Goal: Check status: Check status

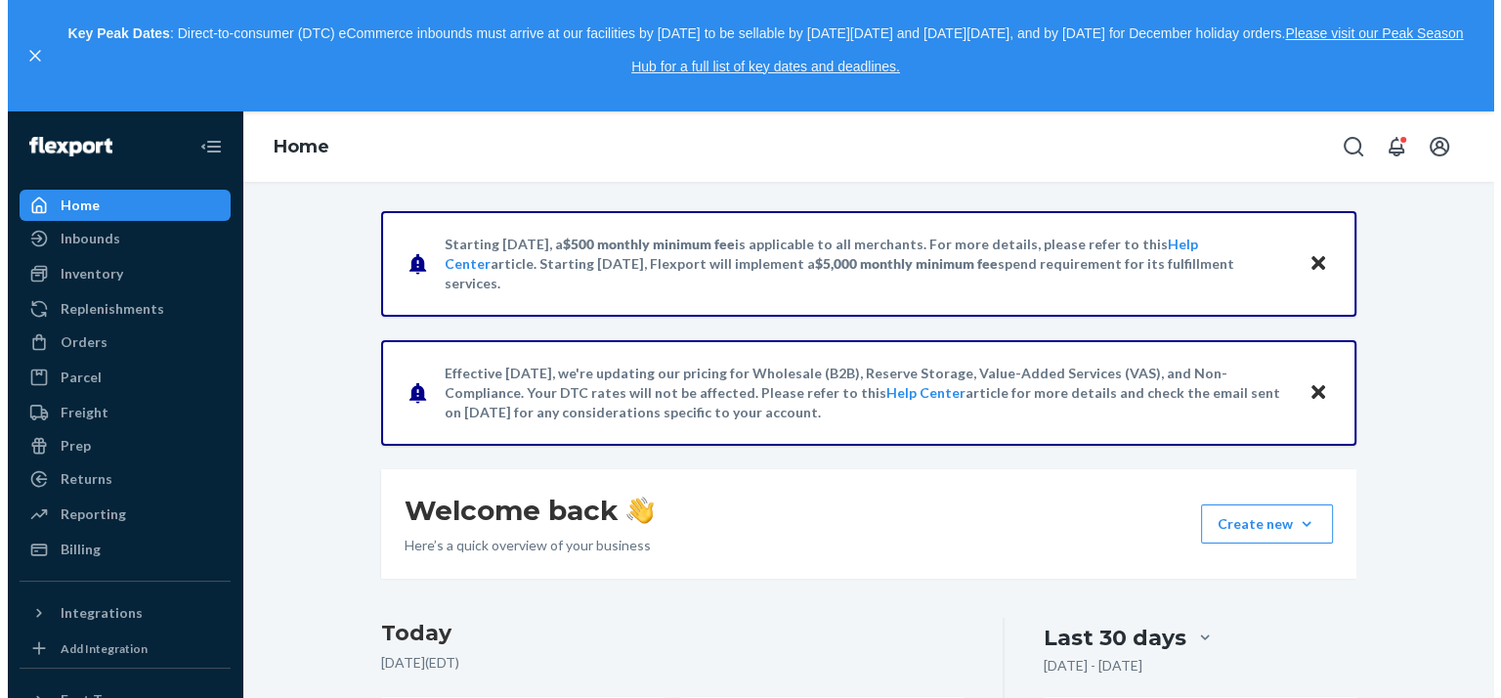
scroll to position [391, 0]
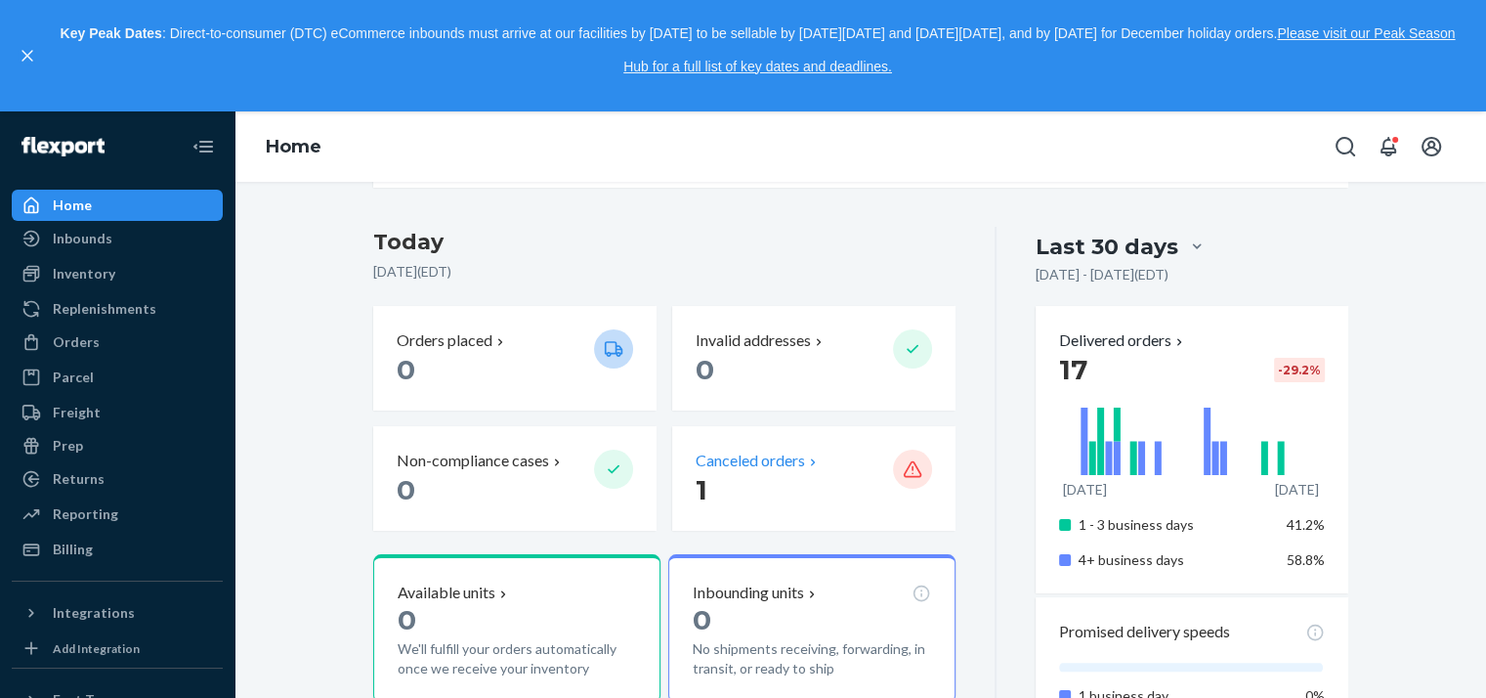
click at [749, 458] on p "Canceled orders" at bounding box center [750, 460] width 109 height 22
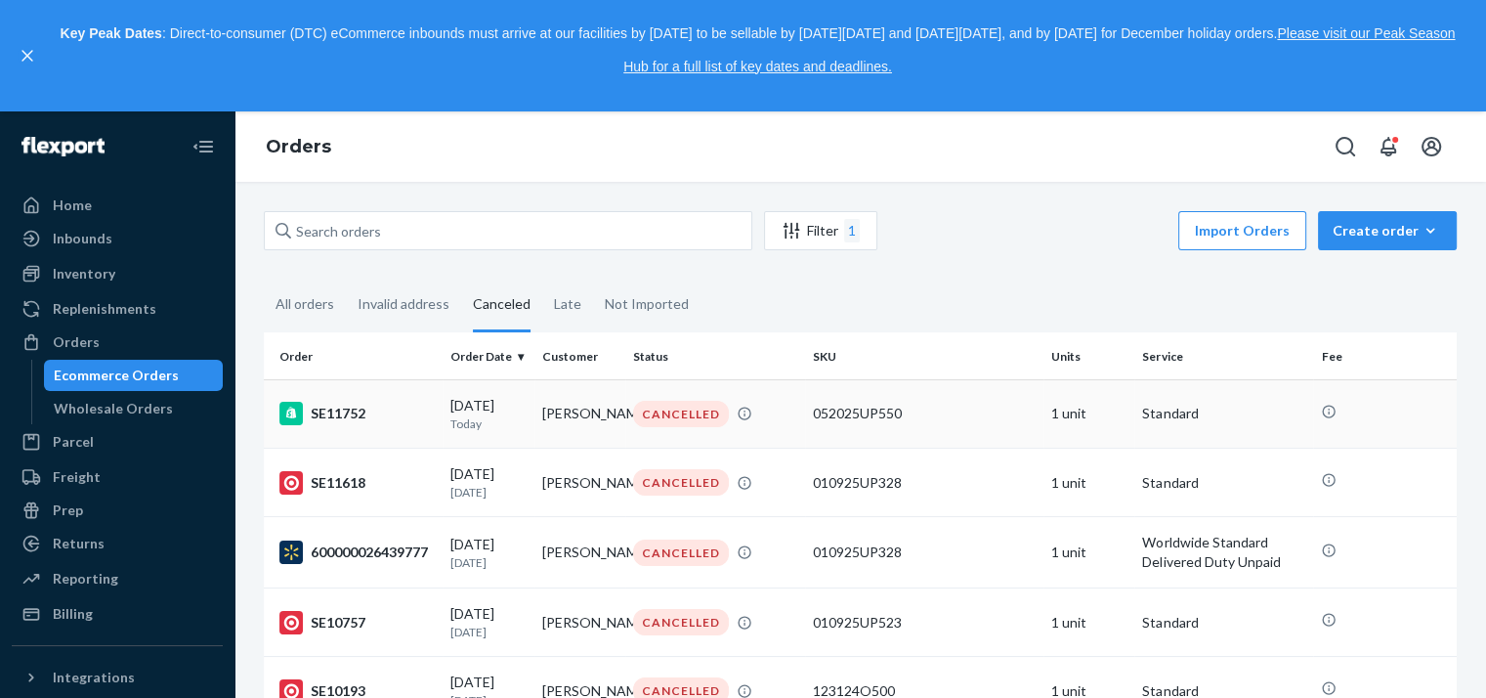
click at [357, 411] on div "SE11752" at bounding box center [356, 413] width 155 height 23
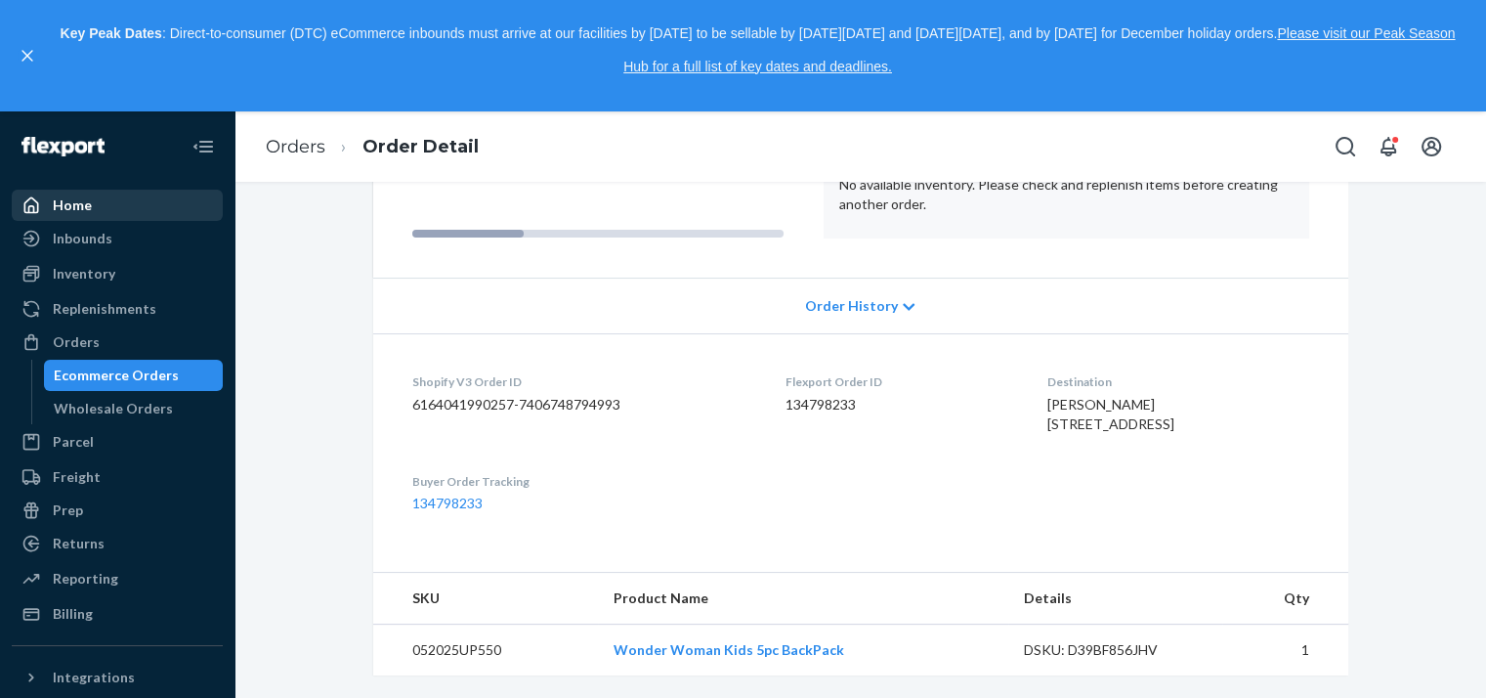
click at [66, 200] on div "Home" at bounding box center [72, 205] width 39 height 20
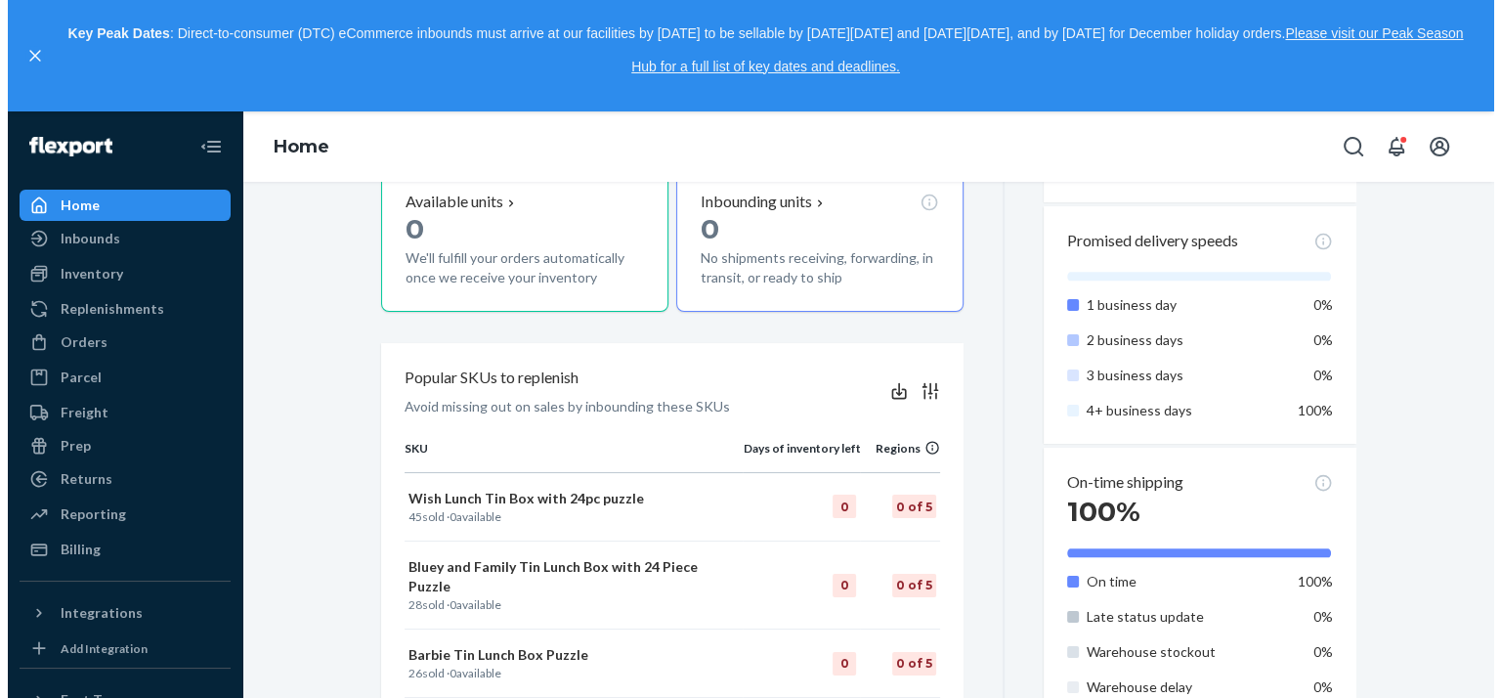
scroll to position [489, 0]
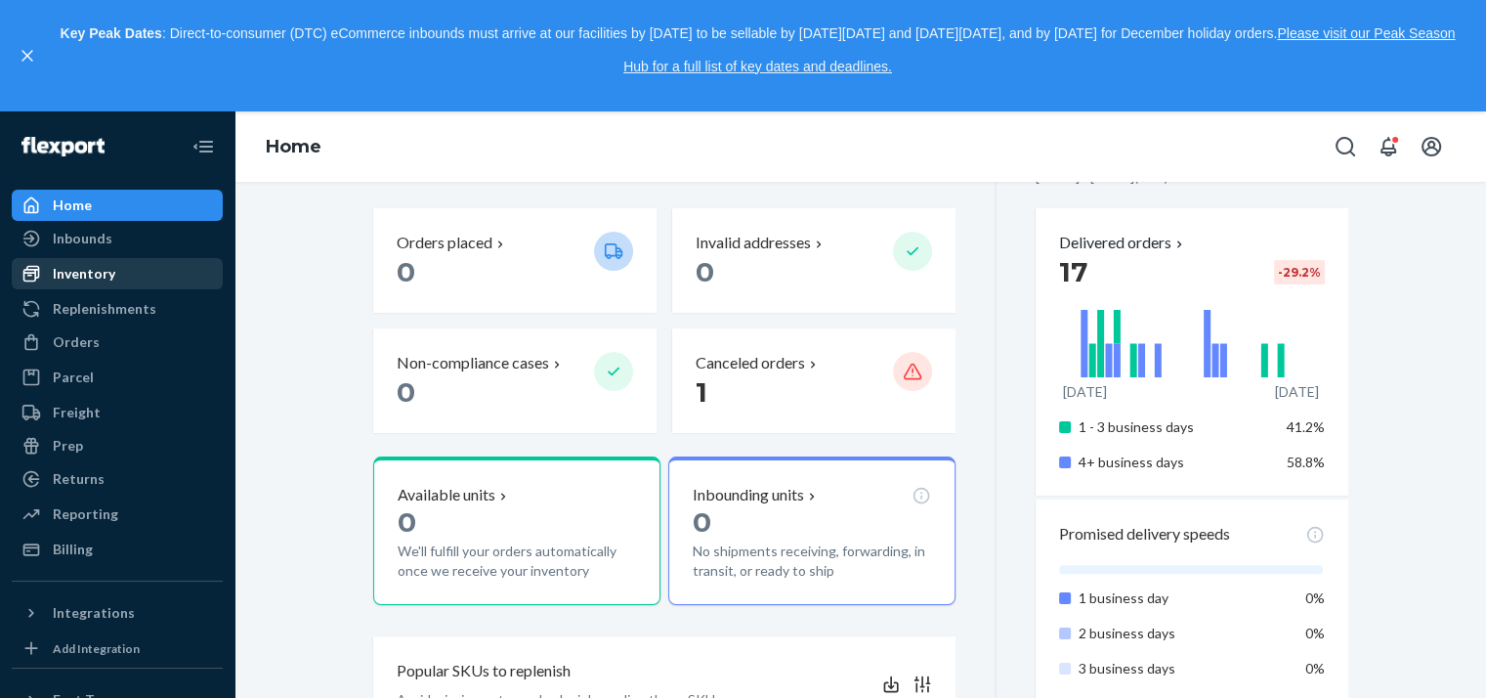
click at [64, 270] on div "Inventory" at bounding box center [84, 274] width 63 height 20
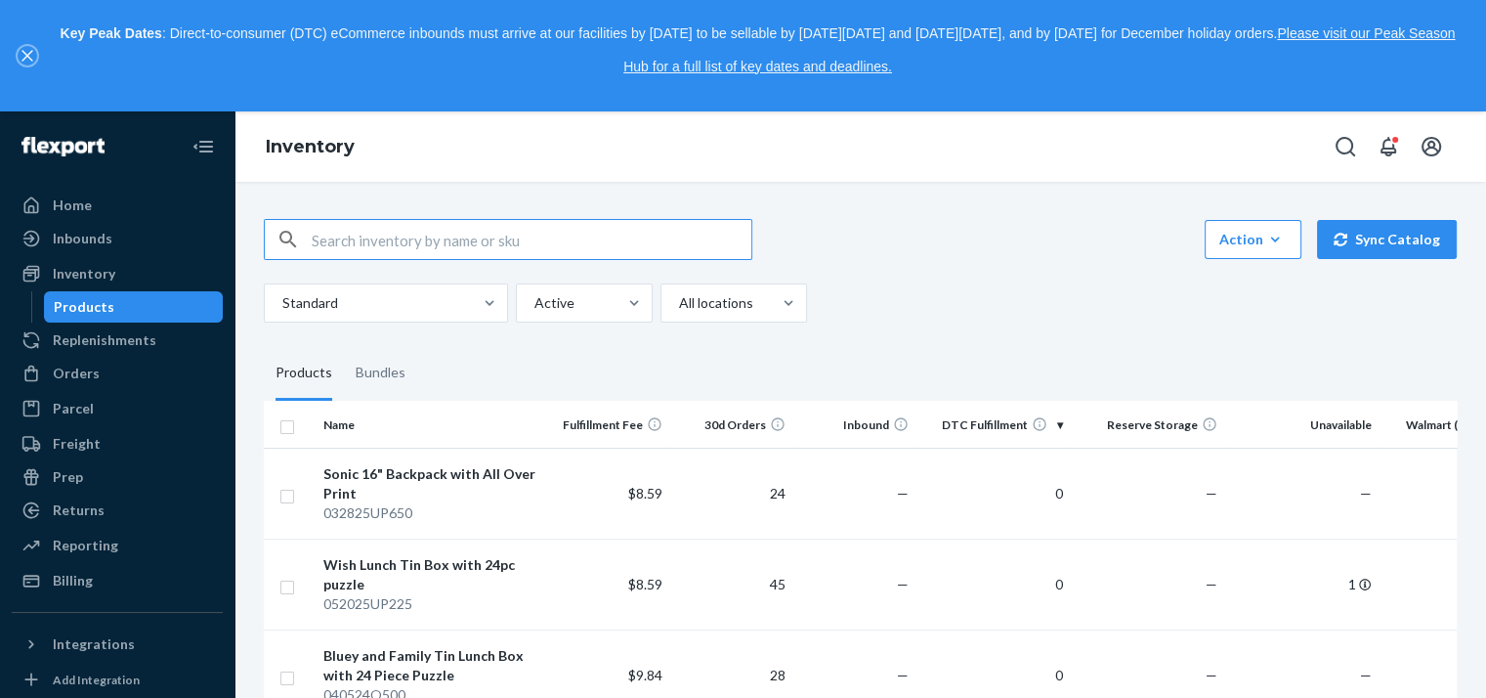
click at [28, 56] on icon "close," at bounding box center [27, 56] width 12 height 12
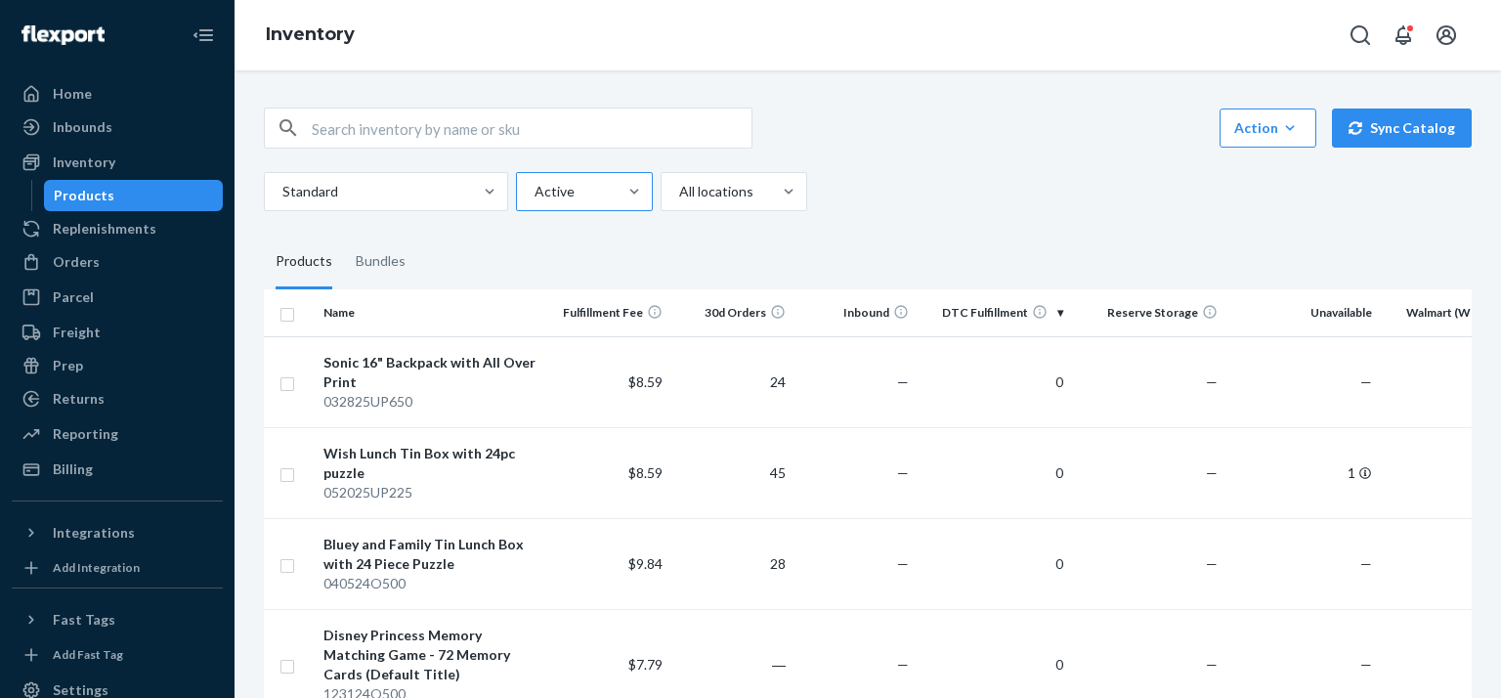
click at [592, 198] on div at bounding box center [583, 191] width 100 height 23
click at [535, 198] on input "Active" at bounding box center [534, 192] width 2 height 20
click at [592, 198] on div at bounding box center [583, 191] width 100 height 23
click at [535, 198] on input "option Active focused, 1 of 2. 2 results available. Use Up and Down to choose o…" at bounding box center [534, 192] width 2 height 20
click at [348, 190] on div at bounding box center [383, 191] width 207 height 23
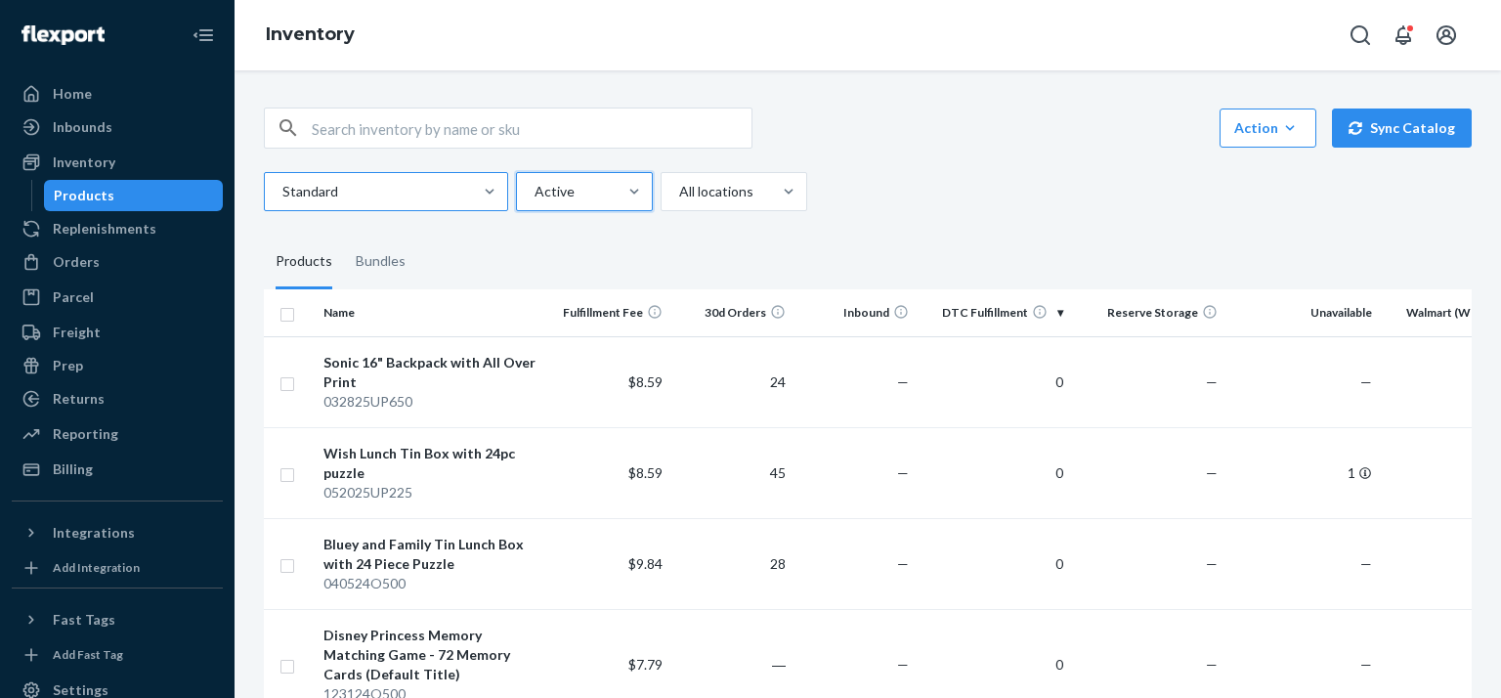
click at [282, 190] on input "Standard" at bounding box center [281, 192] width 2 height 20
click at [348, 189] on div at bounding box center [383, 191] width 207 height 23
click at [282, 189] on input "0 results available. Select is focused ,type to refine list, press Down to open…" at bounding box center [281, 192] width 2 height 20
click at [104, 156] on div "Inventory" at bounding box center [84, 162] width 63 height 20
click at [785, 204] on div at bounding box center [788, 191] width 35 height 37
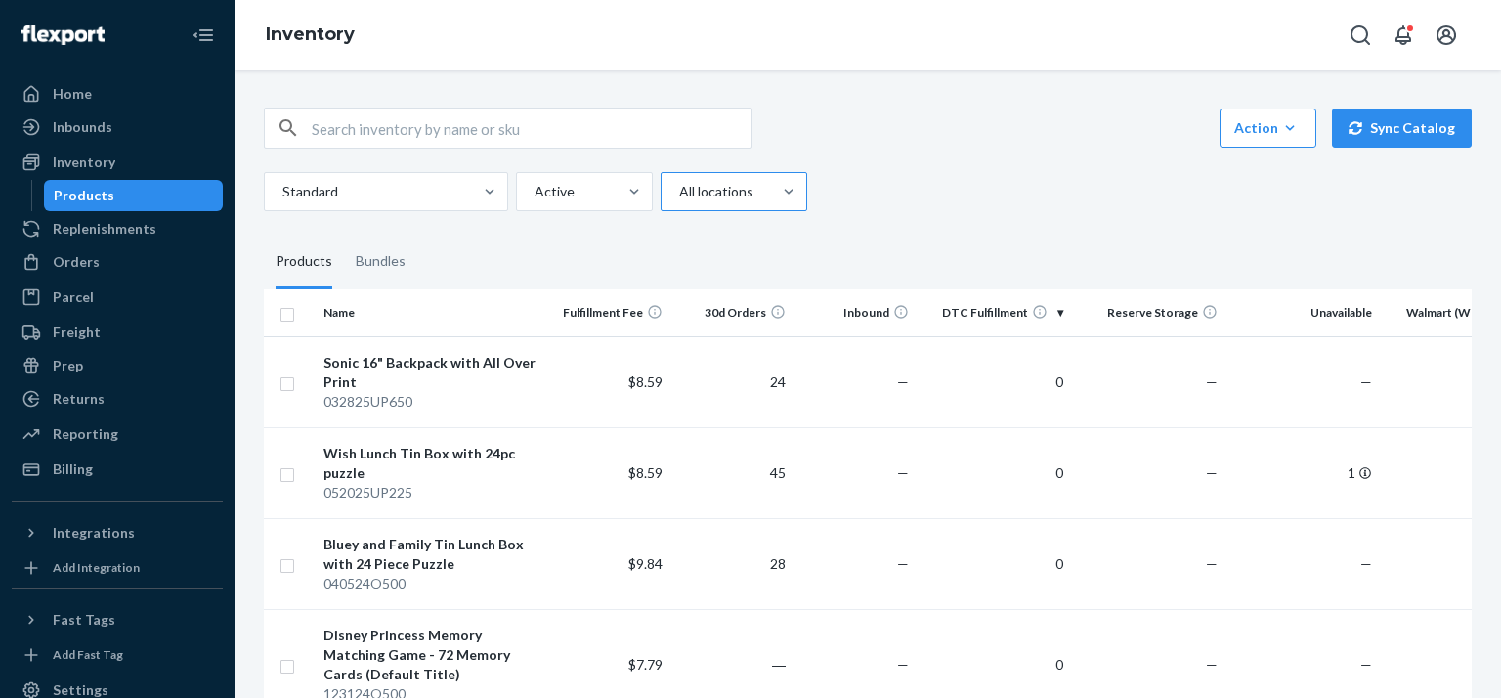
click at [679, 201] on input "All locations" at bounding box center [678, 192] width 2 height 20
click at [727, 278] on div "Ecom Fulfillment" at bounding box center [733, 277] width 139 height 39
click at [679, 201] on input "option Ecom Fulfillment focused, 2 of 4. 4 results available. Use Up and Down t…" at bounding box center [678, 192] width 2 height 20
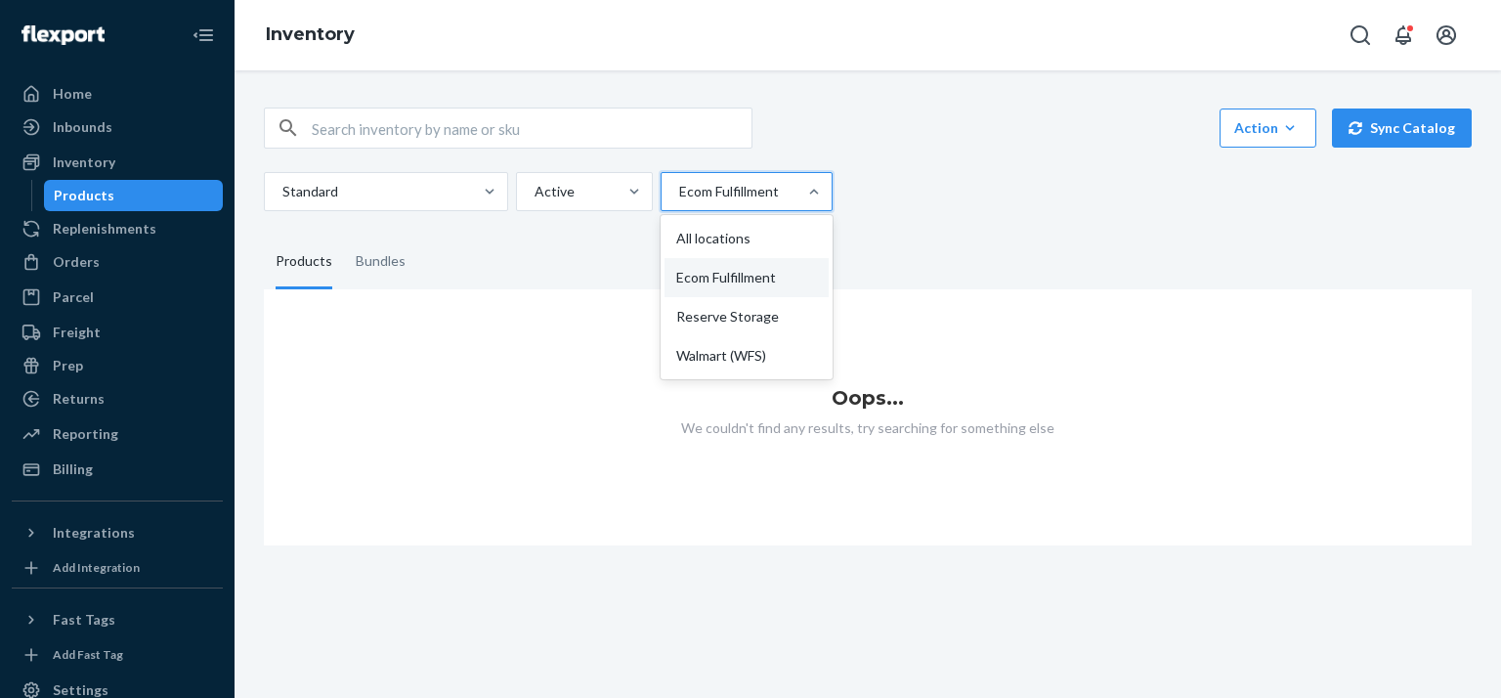
click at [734, 209] on div "Ecom Fulfillment" at bounding box center [747, 191] width 172 height 39
click at [679, 201] on input "option Ecom Fulfillment, selected. option Ecom Fulfillment focused, 2 of 4. 4 r…" at bounding box center [678, 192] width 2 height 20
click at [727, 306] on div "Reserve Storage" at bounding box center [746, 316] width 164 height 39
click at [679, 201] on input "option Ecom Fulfillment, selected. option Reserve Storage focused, 3 of 4. 4 re…" at bounding box center [678, 192] width 2 height 20
click at [729, 194] on div at bounding box center [746, 191] width 138 height 23
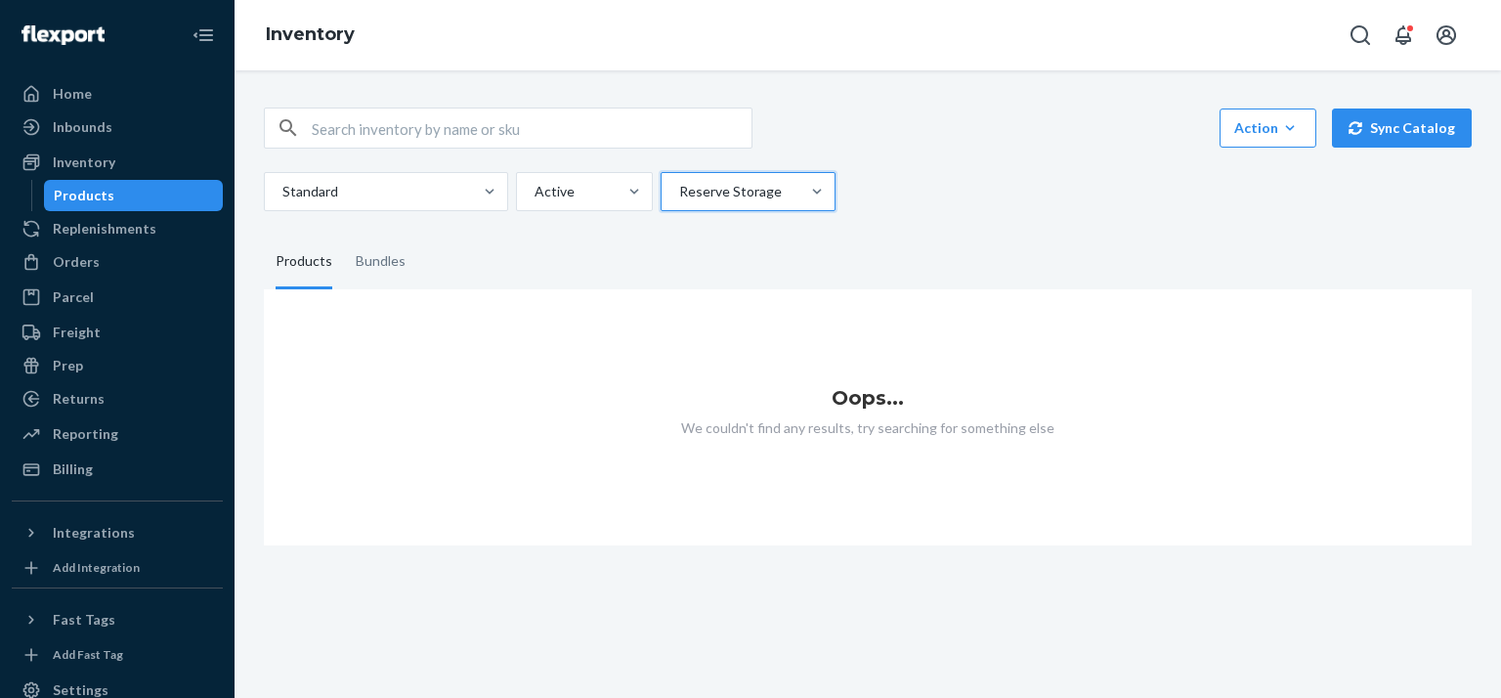
click at [679, 194] on input "option Reserve Storage, selected. 0 results available. Select is focused ,type …" at bounding box center [678, 192] width 2 height 20
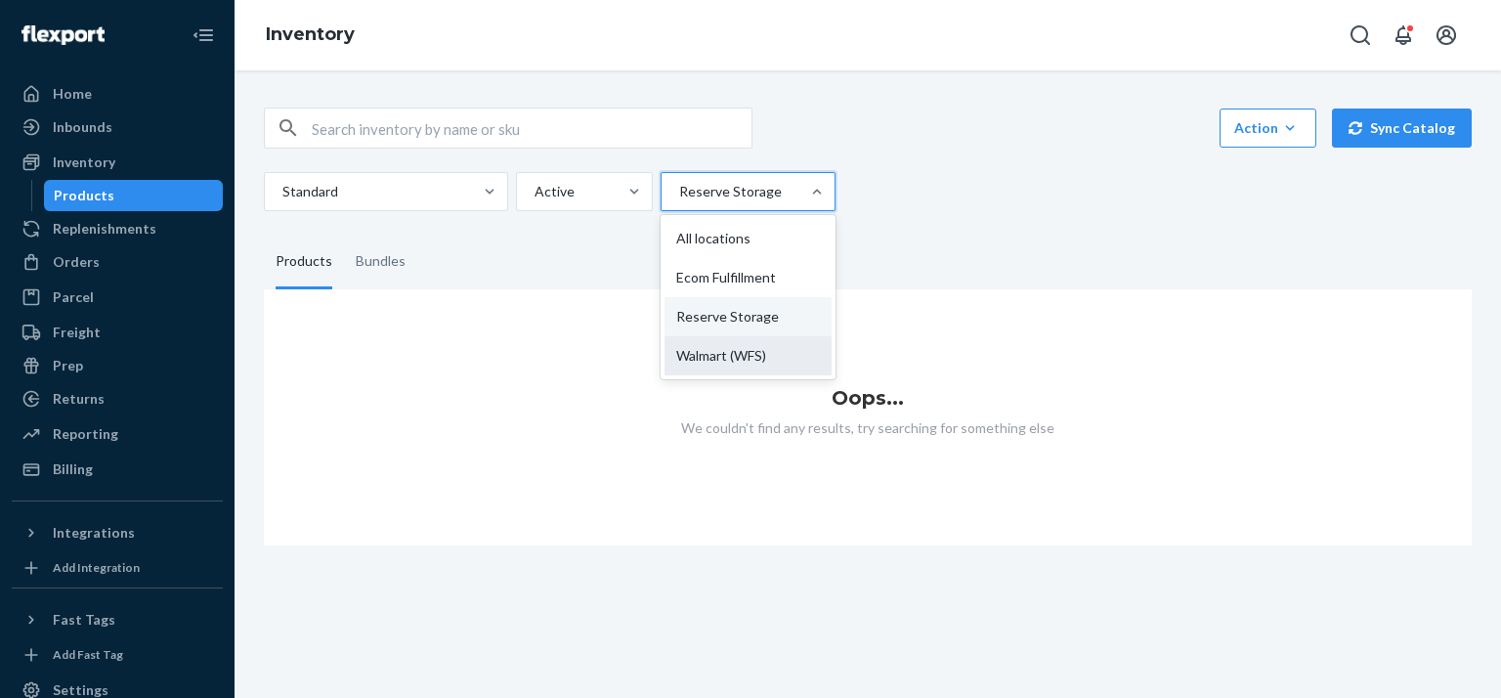
click at [710, 345] on div "Walmart (WFS)" at bounding box center [747, 355] width 167 height 39
click at [679, 201] on input "option Reserve Storage, selected. option Walmart (WFS) focused, 4 of 4. 4 resul…" at bounding box center [678, 192] width 2 height 20
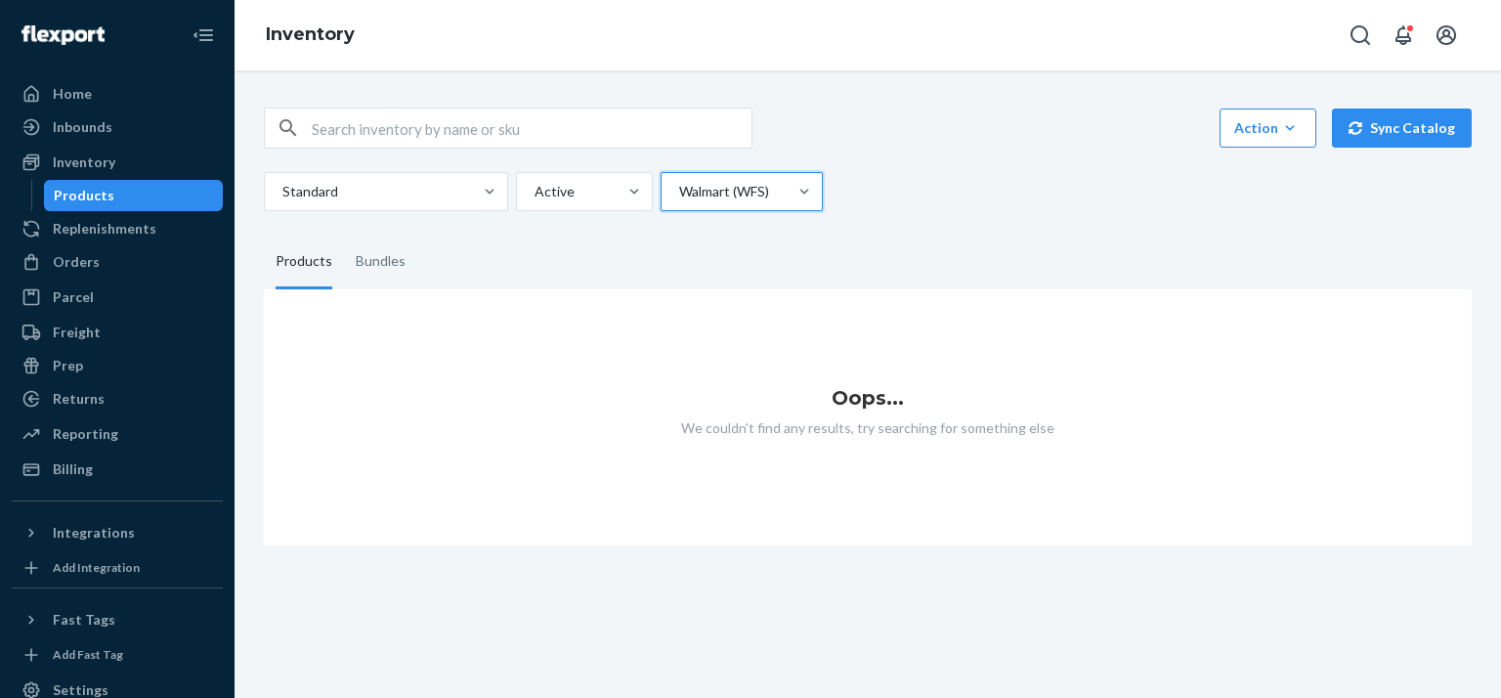
click at [731, 180] on div at bounding box center [739, 191] width 125 height 23
click at [679, 182] on input "option Walmart (WFS), selected. 0 results available. Select is focused ,type to…" at bounding box center [678, 192] width 2 height 20
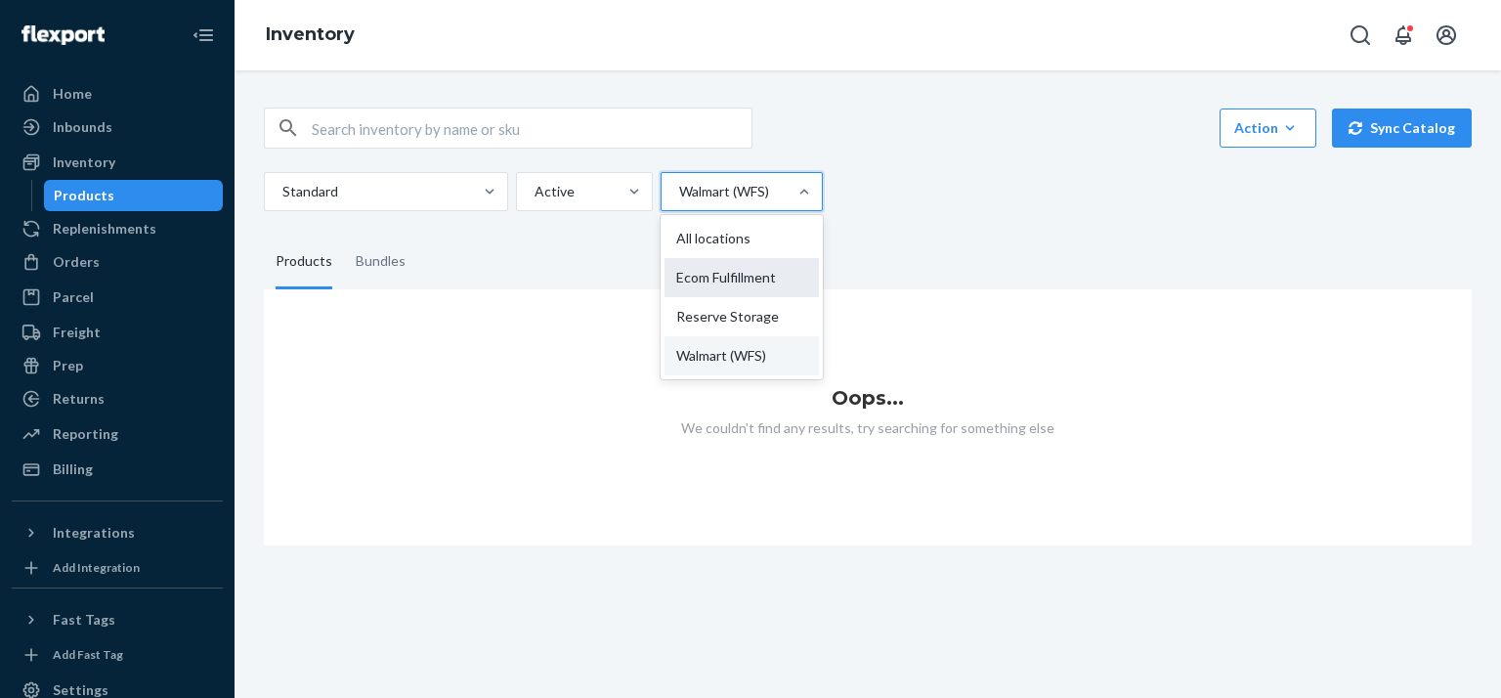
click at [709, 272] on div "Ecom Fulfillment" at bounding box center [741, 277] width 154 height 39
click at [679, 201] on input "option Walmart (WFS), selected. option Ecom Fulfillment focused, 2 of 4. 4 resu…" at bounding box center [678, 192] width 2 height 20
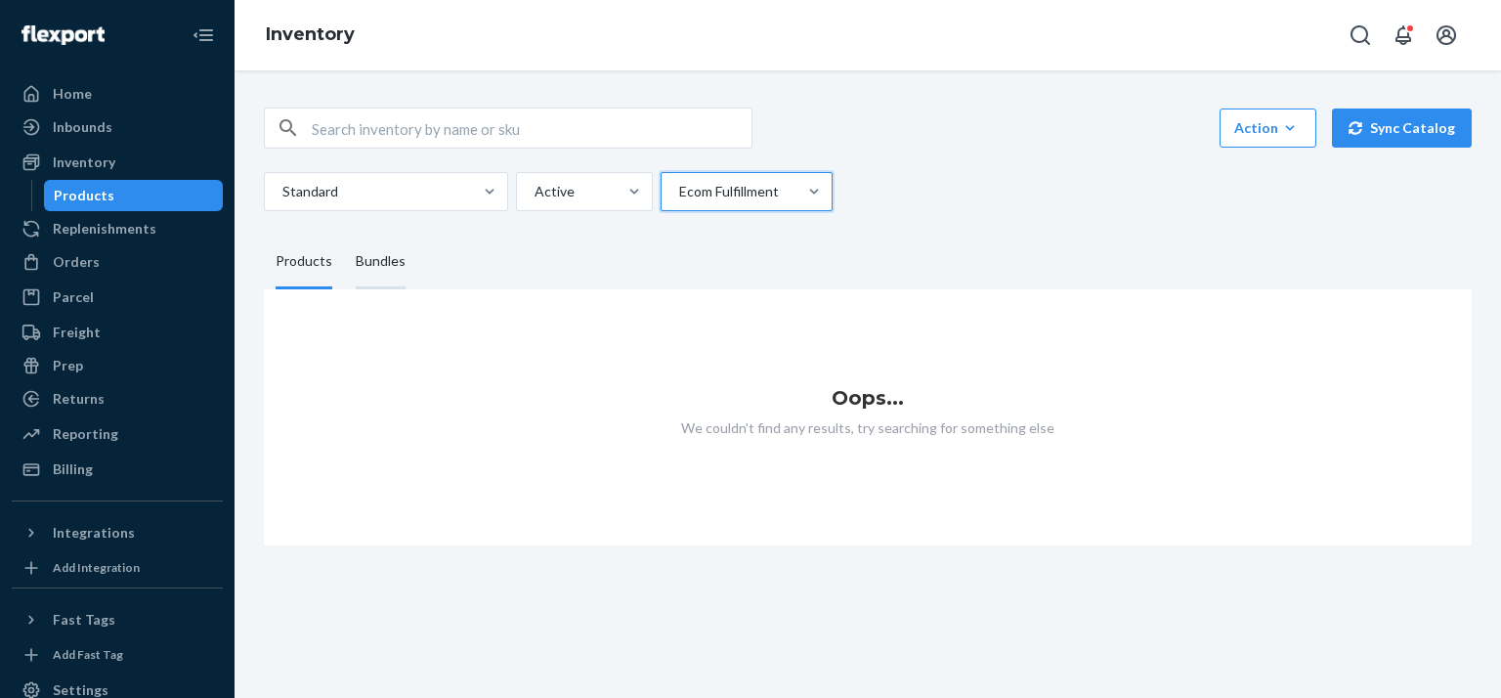
click at [387, 255] on div "Bundles" at bounding box center [381, 262] width 50 height 55
click at [344, 235] on input "Bundles" at bounding box center [344, 235] width 0 height 0
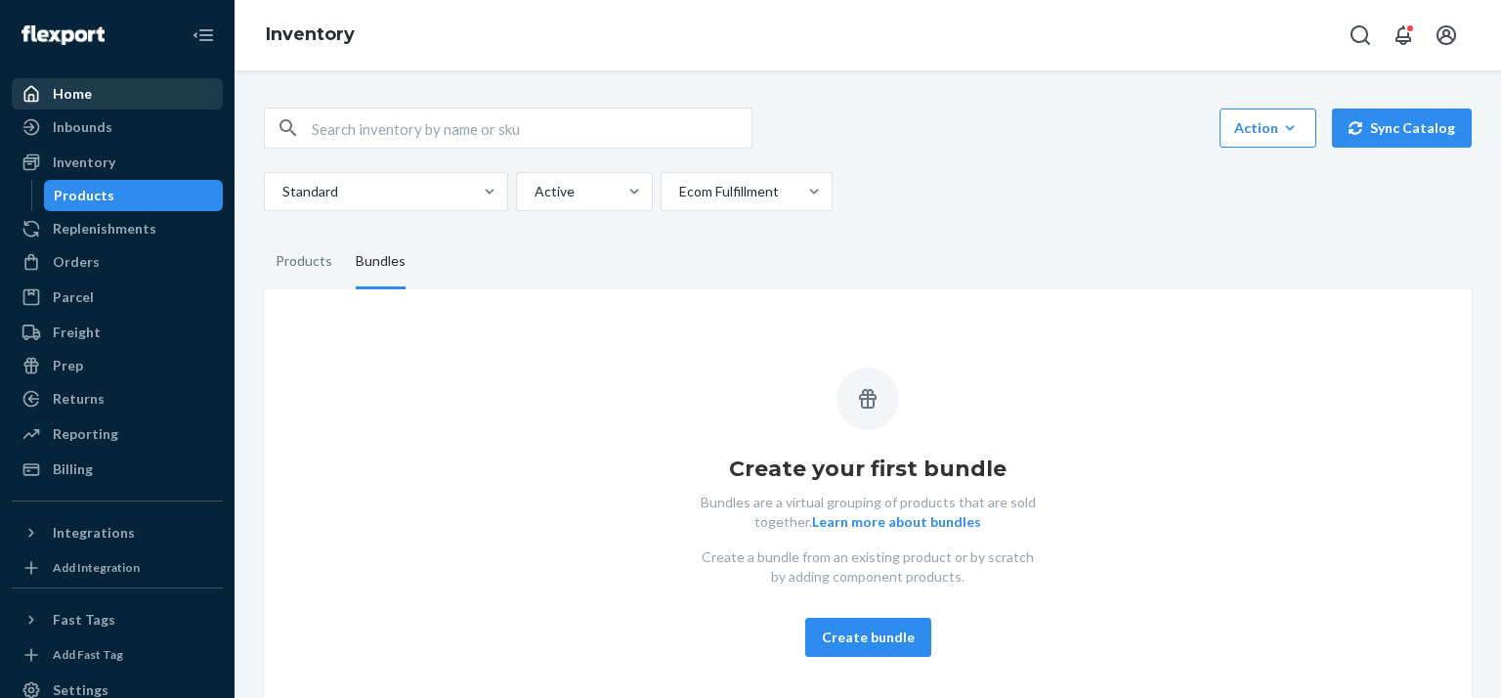
click at [63, 94] on div "Home" at bounding box center [72, 94] width 39 height 20
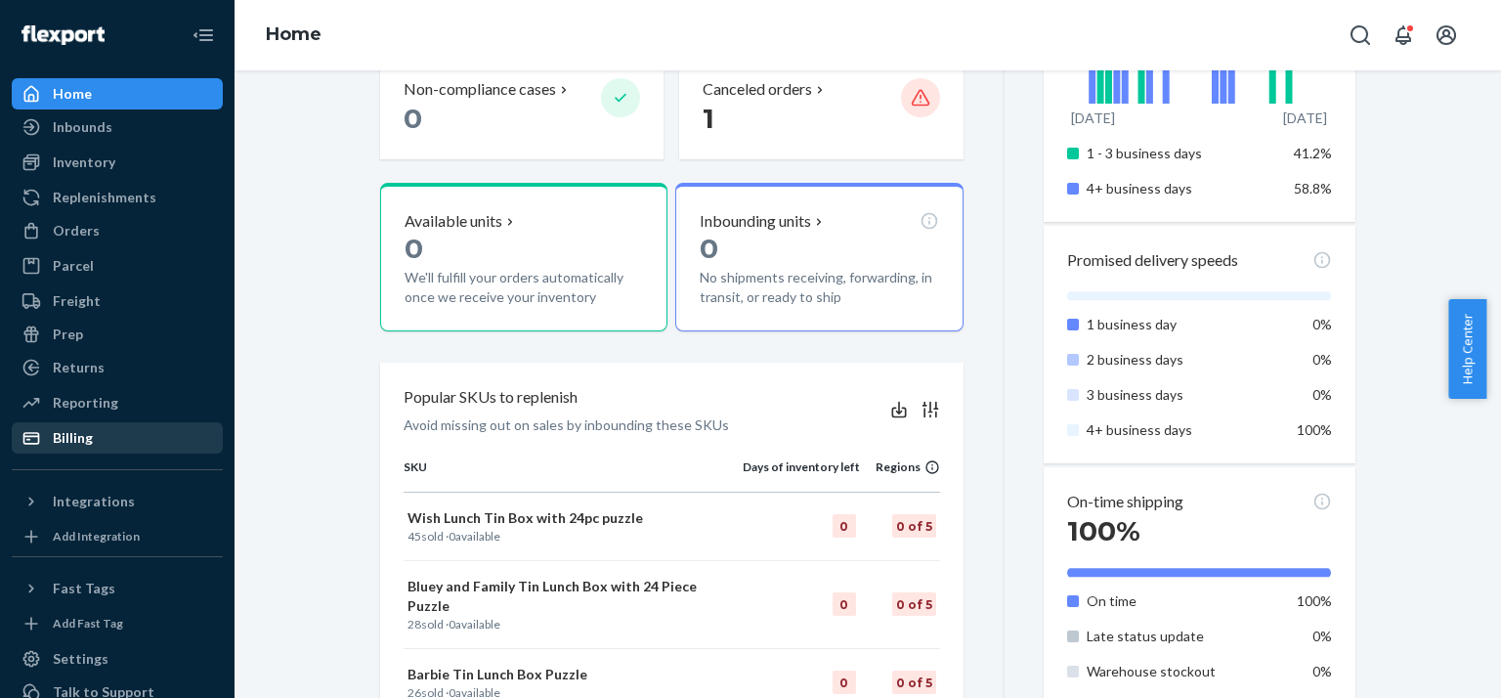
click at [70, 431] on div "Billing" at bounding box center [73, 438] width 40 height 20
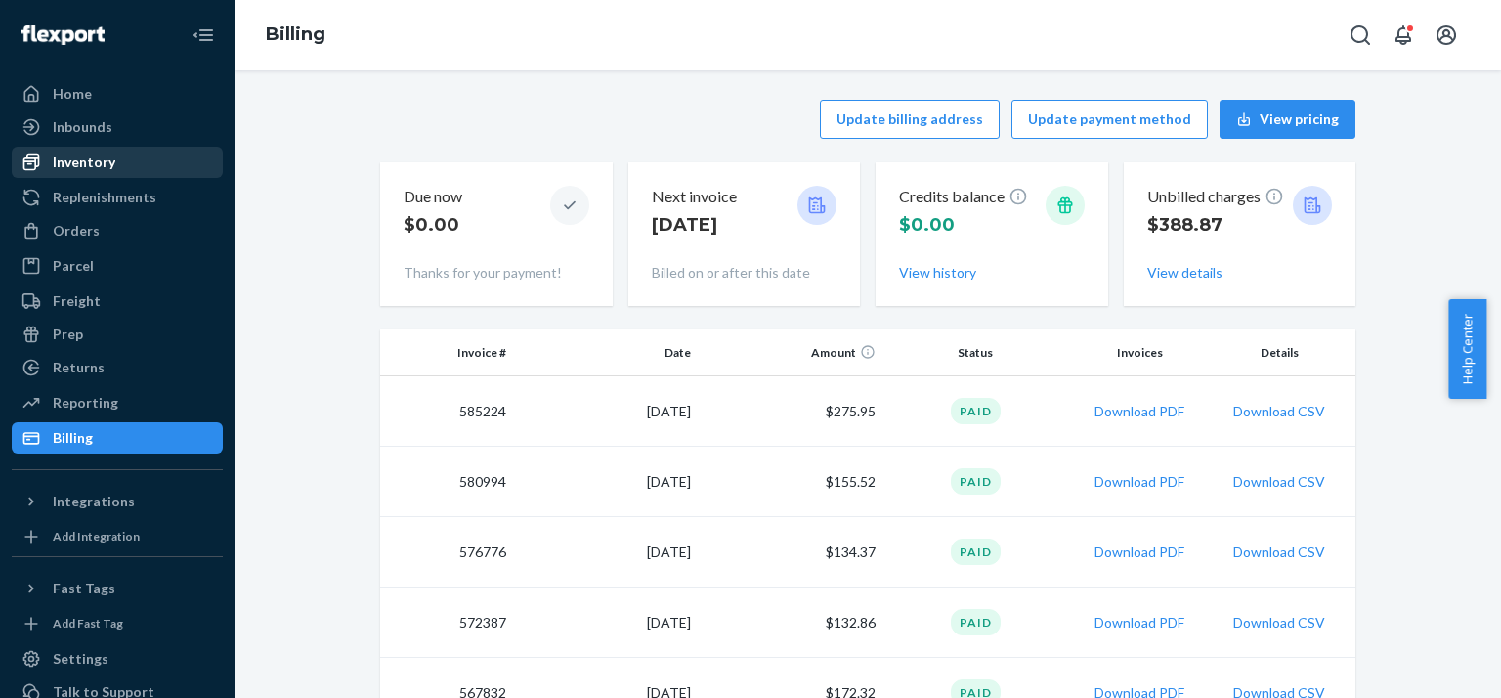
click at [85, 157] on div "Inventory" at bounding box center [84, 162] width 63 height 20
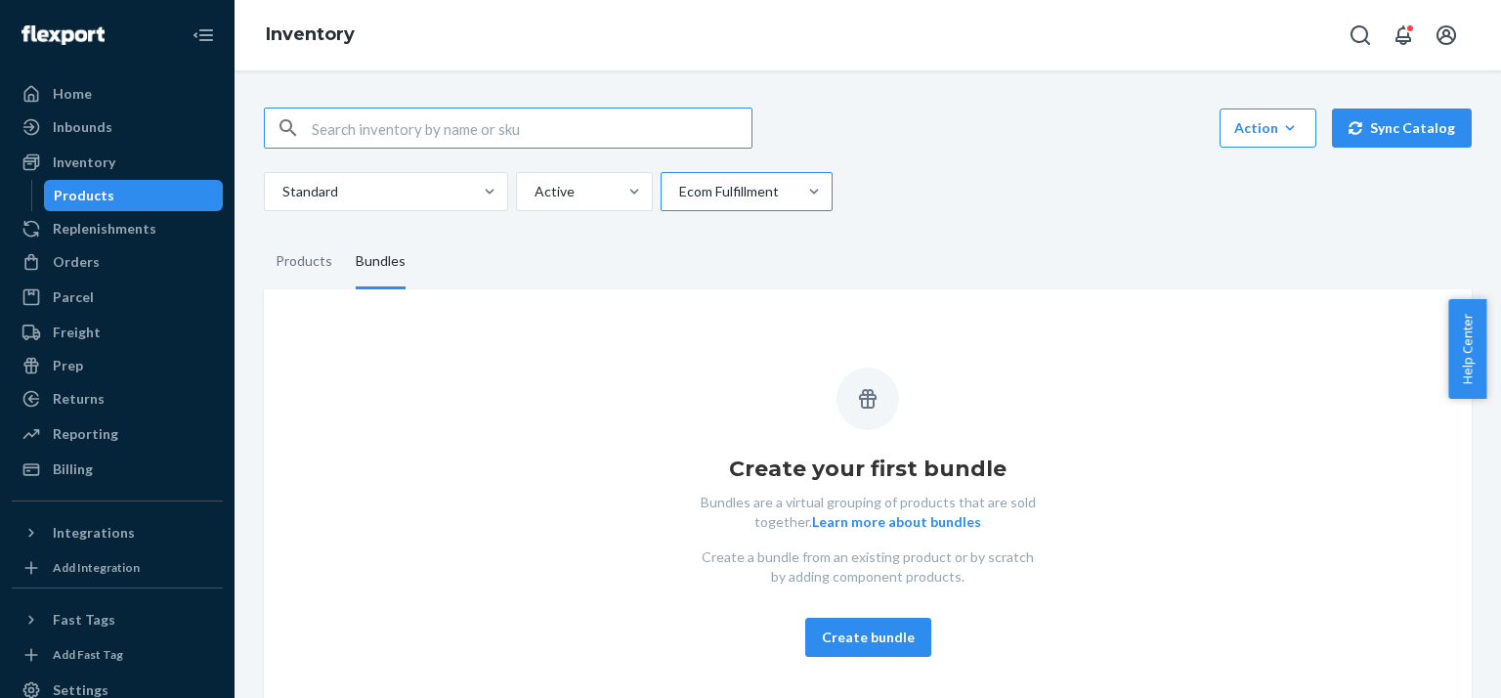
click at [755, 189] on div at bounding box center [744, 191] width 135 height 23
click at [679, 189] on input "Ecom Fulfillment" at bounding box center [678, 192] width 2 height 20
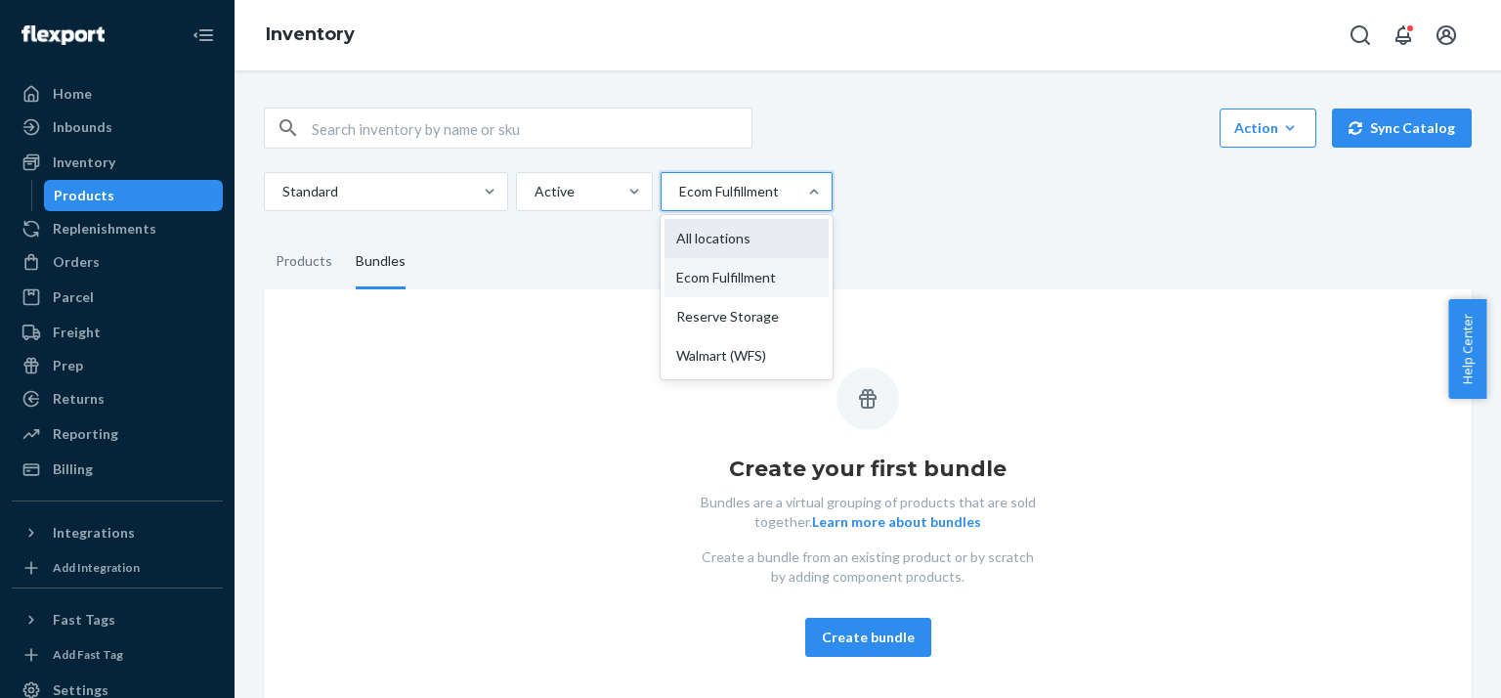
click at [729, 244] on div "All locations" at bounding box center [746, 238] width 164 height 39
click at [679, 201] on input "option All locations focused, 1 of 4. 4 results available. Use Up and Down to c…" at bounding box center [678, 192] width 2 height 20
click at [297, 269] on div "Products" at bounding box center [304, 262] width 57 height 55
click at [264, 235] on input "Products" at bounding box center [264, 235] width 0 height 0
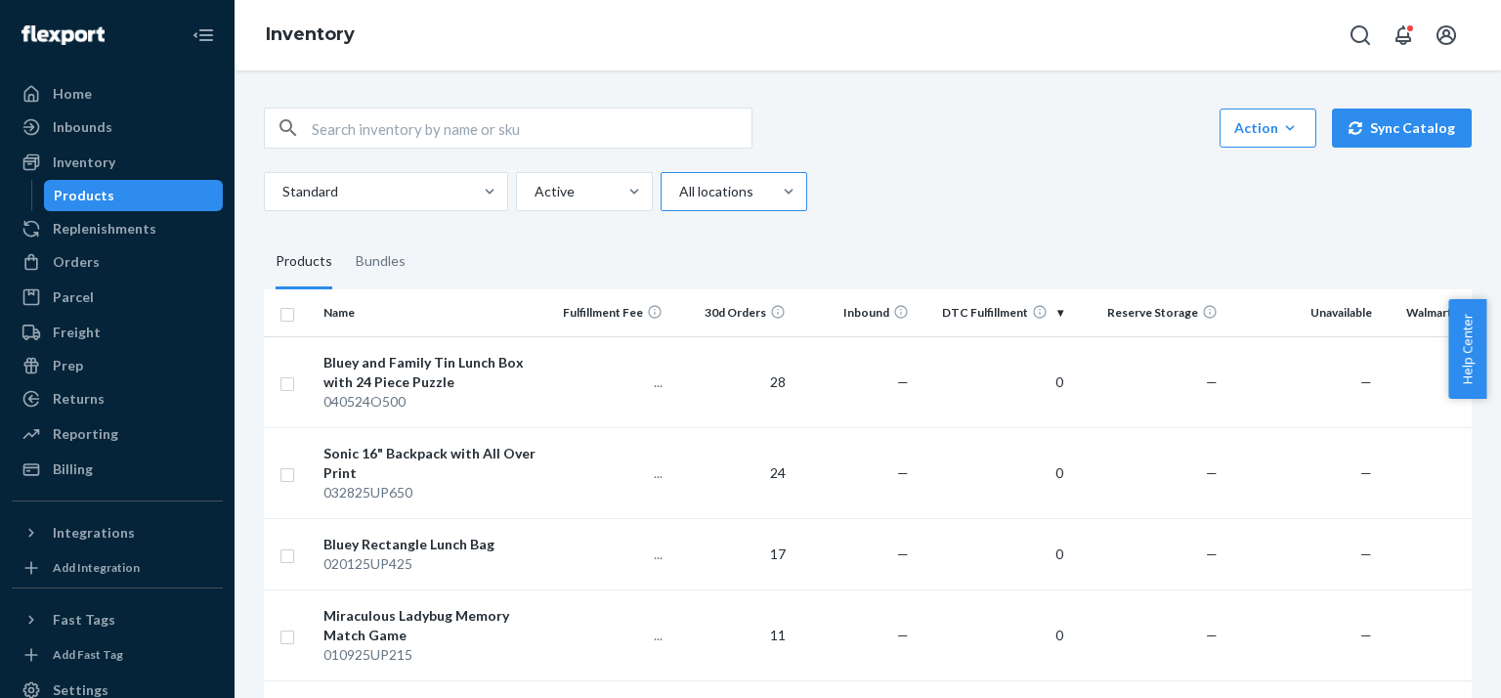
click at [700, 185] on div at bounding box center [731, 191] width 109 height 23
click at [679, 185] on input "All locations" at bounding box center [678, 192] width 2 height 20
click at [723, 269] on div "Ecom Fulfillment" at bounding box center [733, 277] width 139 height 39
click at [679, 201] on input "option All locations, selected. option Ecom Fulfillment focused, 2 of 4. 4 resu…" at bounding box center [678, 192] width 2 height 20
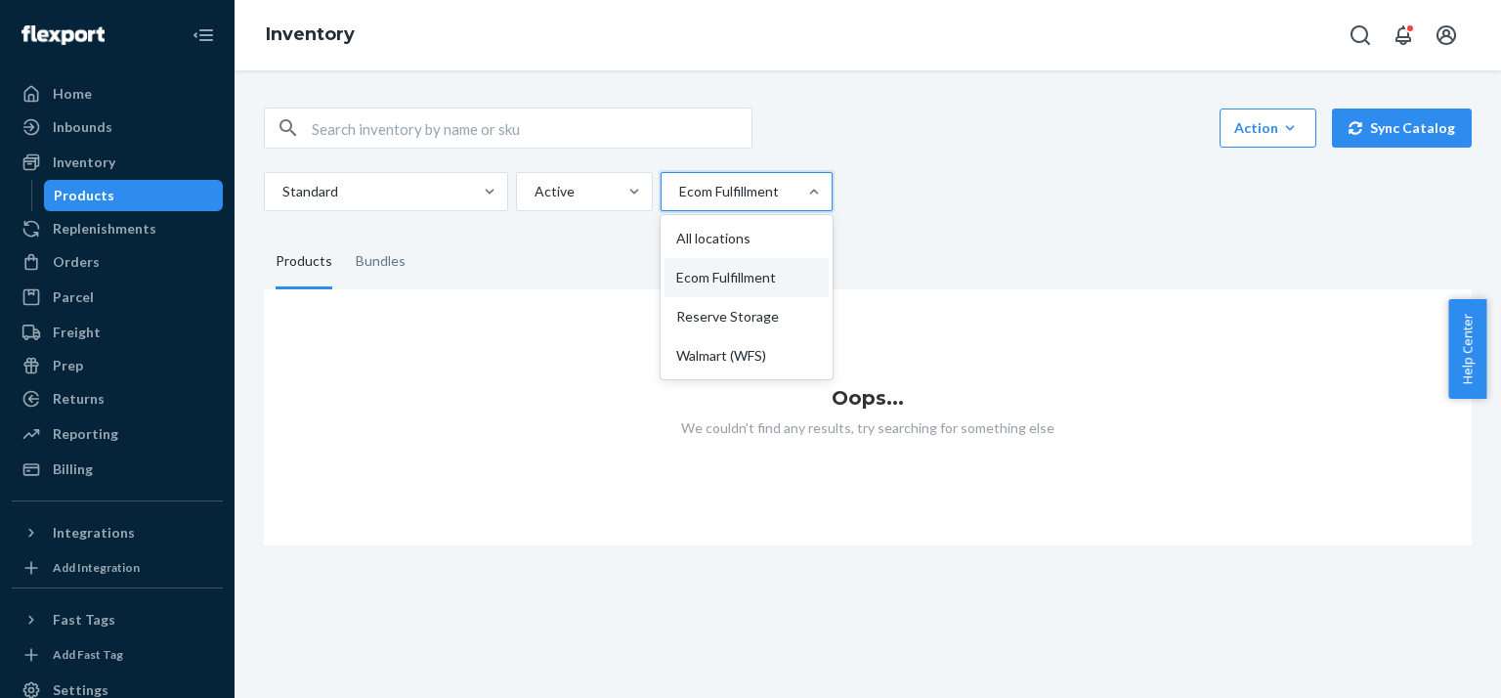
click at [714, 207] on div "Ecom Fulfillment" at bounding box center [729, 191] width 135 height 35
click at [679, 201] on input "option Ecom Fulfillment, selected. option Ecom Fulfillment focused, 2 of 4. 4 r…" at bounding box center [678, 192] width 2 height 20
click at [714, 232] on div "All locations" at bounding box center [746, 238] width 164 height 39
click at [679, 201] on input "option Ecom Fulfillment, selected. option All locations focused, 1 of 4. 4 resu…" at bounding box center [678, 192] width 2 height 20
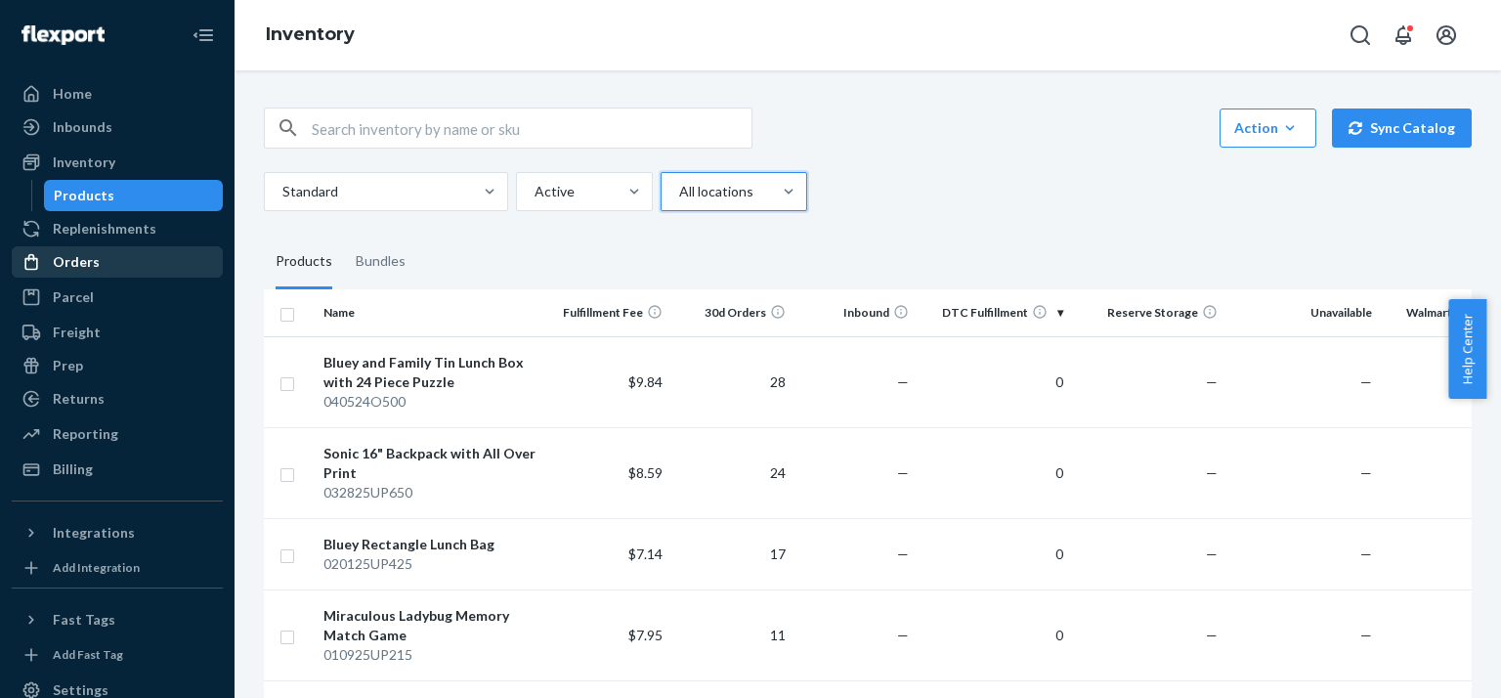
click at [89, 266] on div "Orders" at bounding box center [76, 262] width 47 height 20
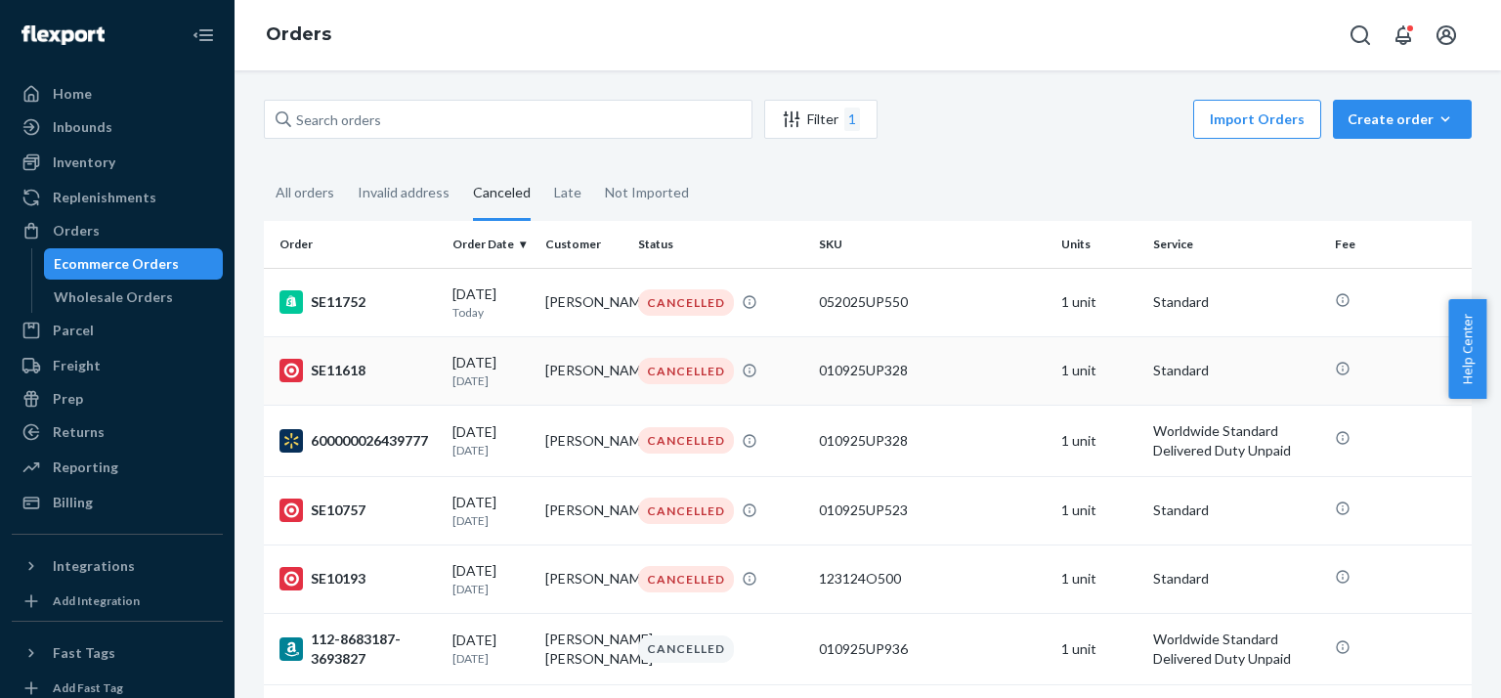
click at [315, 361] on td "SE11618" at bounding box center [354, 370] width 181 height 68
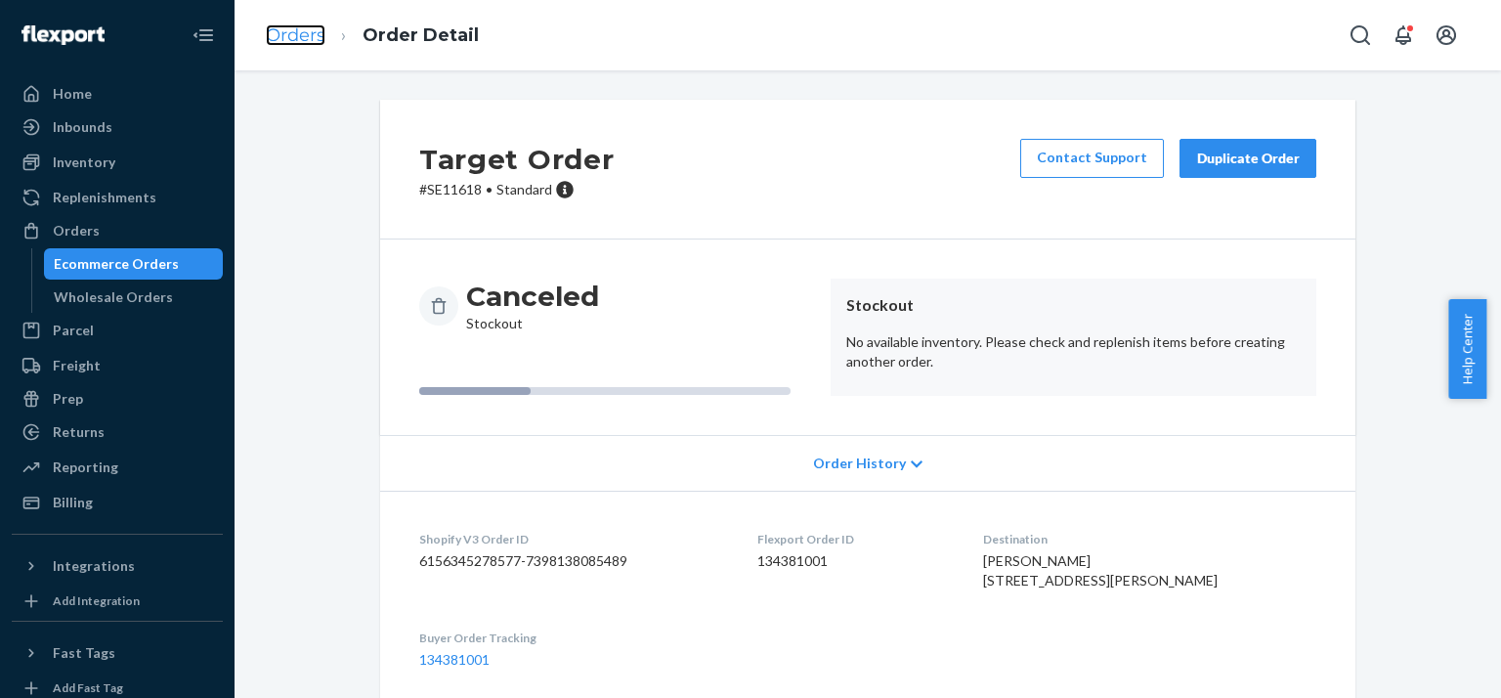
click at [299, 24] on link "Orders" at bounding box center [296, 34] width 60 height 21
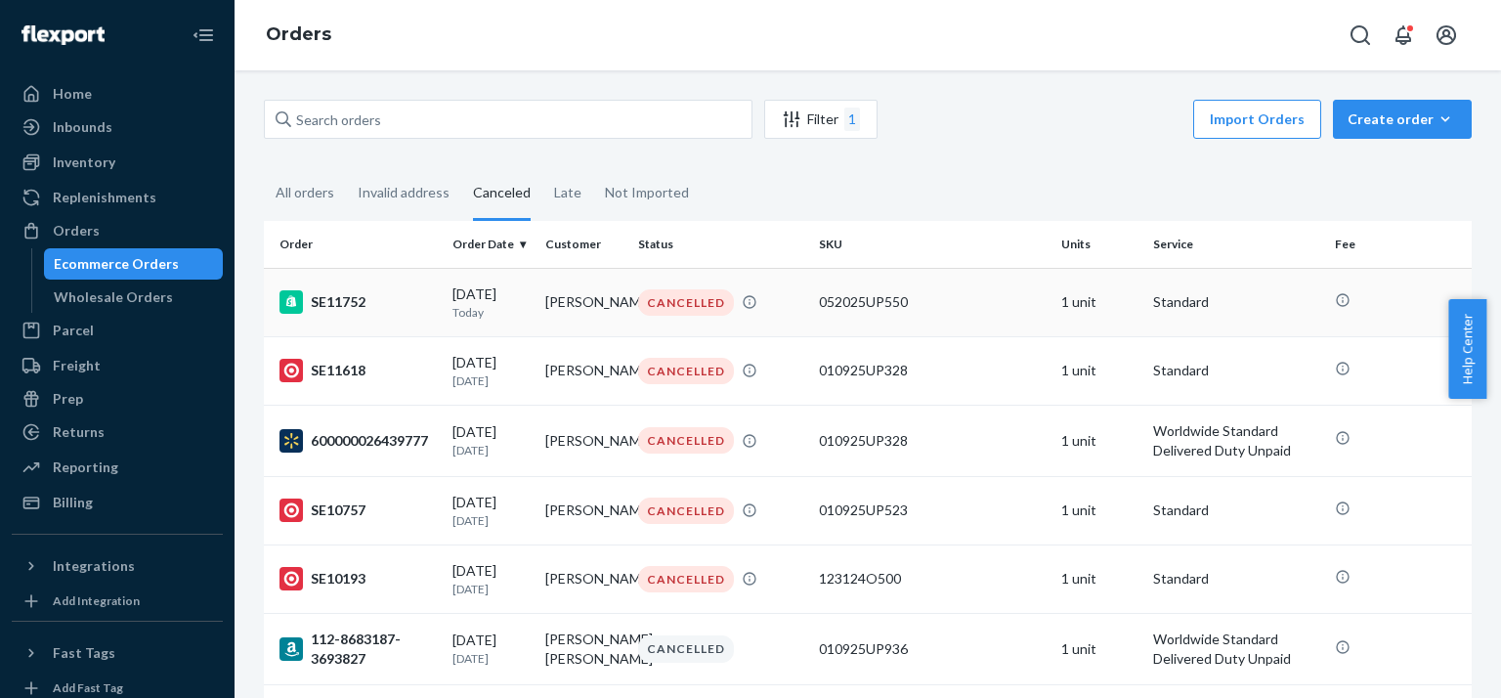
click at [750, 300] on div "CANCELLED" at bounding box center [720, 302] width 173 height 26
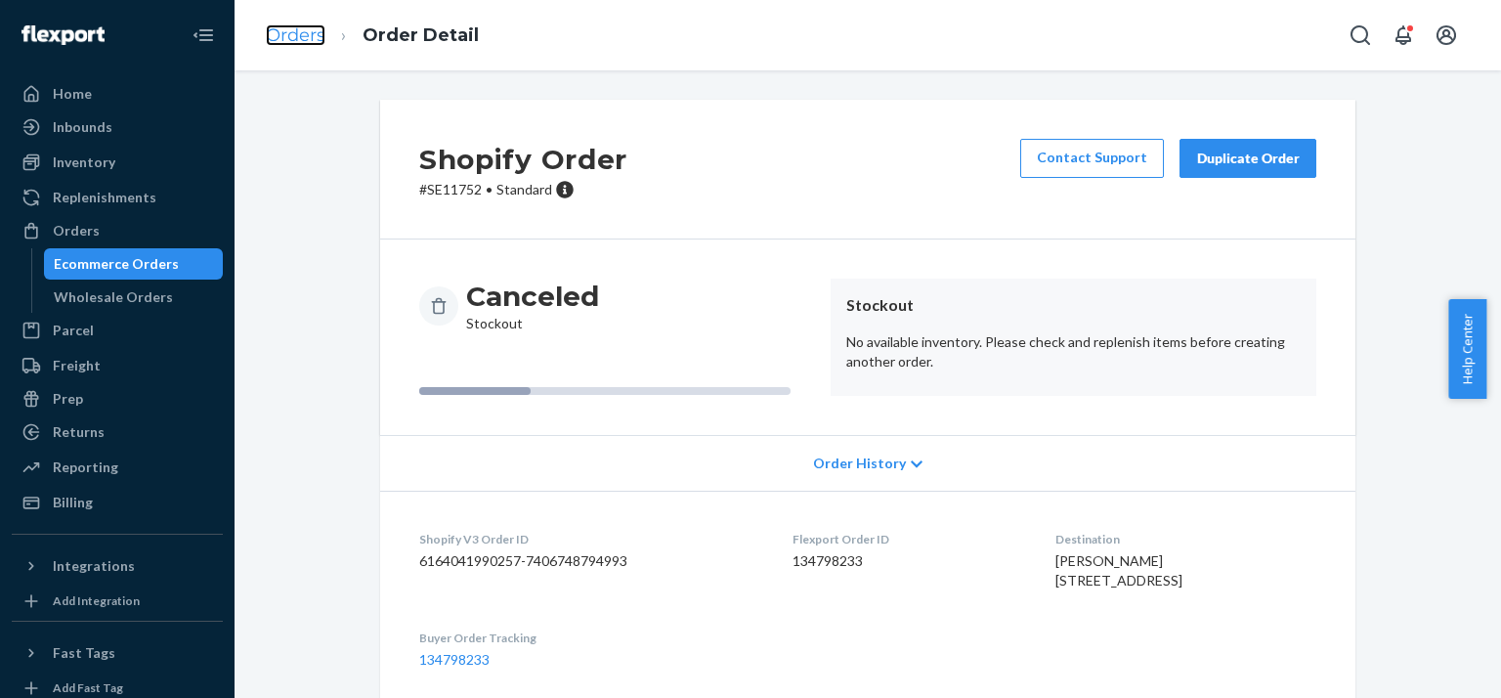
click at [282, 38] on link "Orders" at bounding box center [296, 34] width 60 height 21
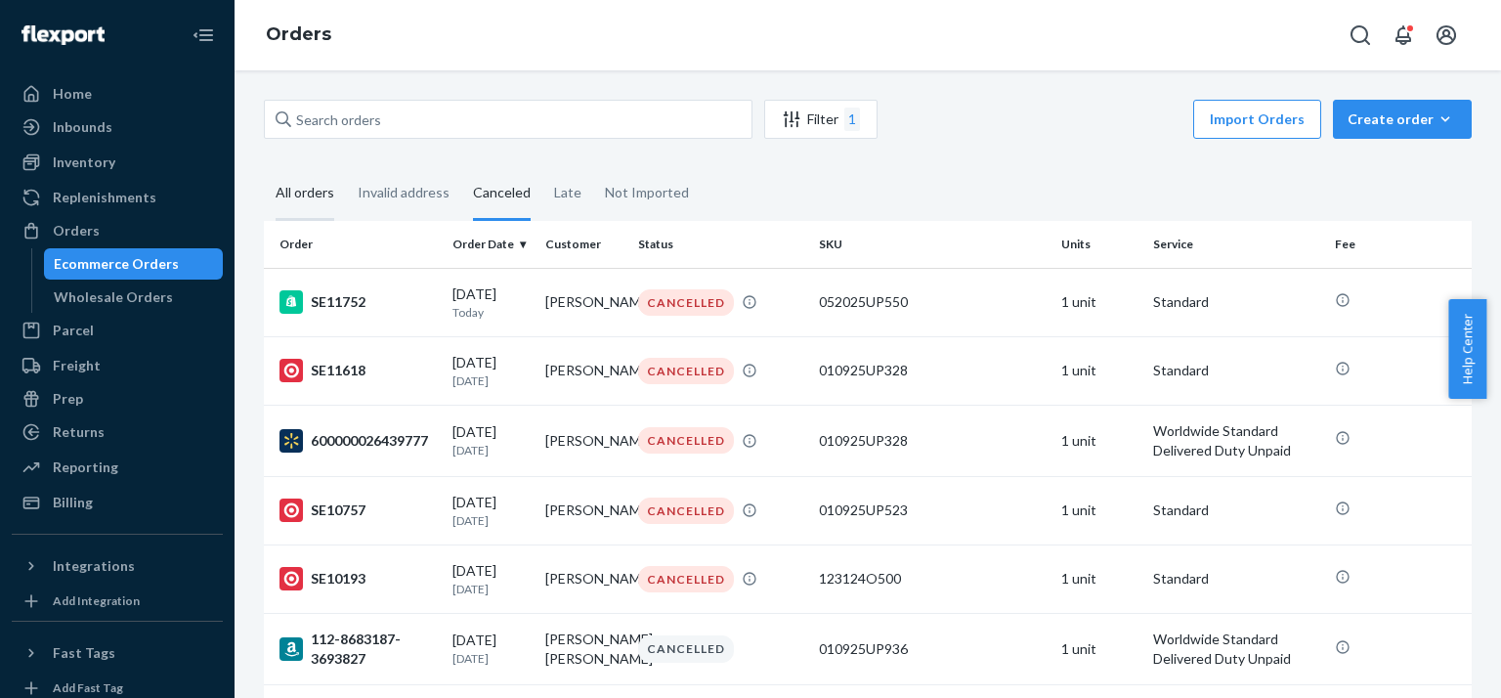
click at [300, 191] on div "All orders" at bounding box center [305, 194] width 59 height 54
click at [264, 167] on input "All orders" at bounding box center [264, 167] width 0 height 0
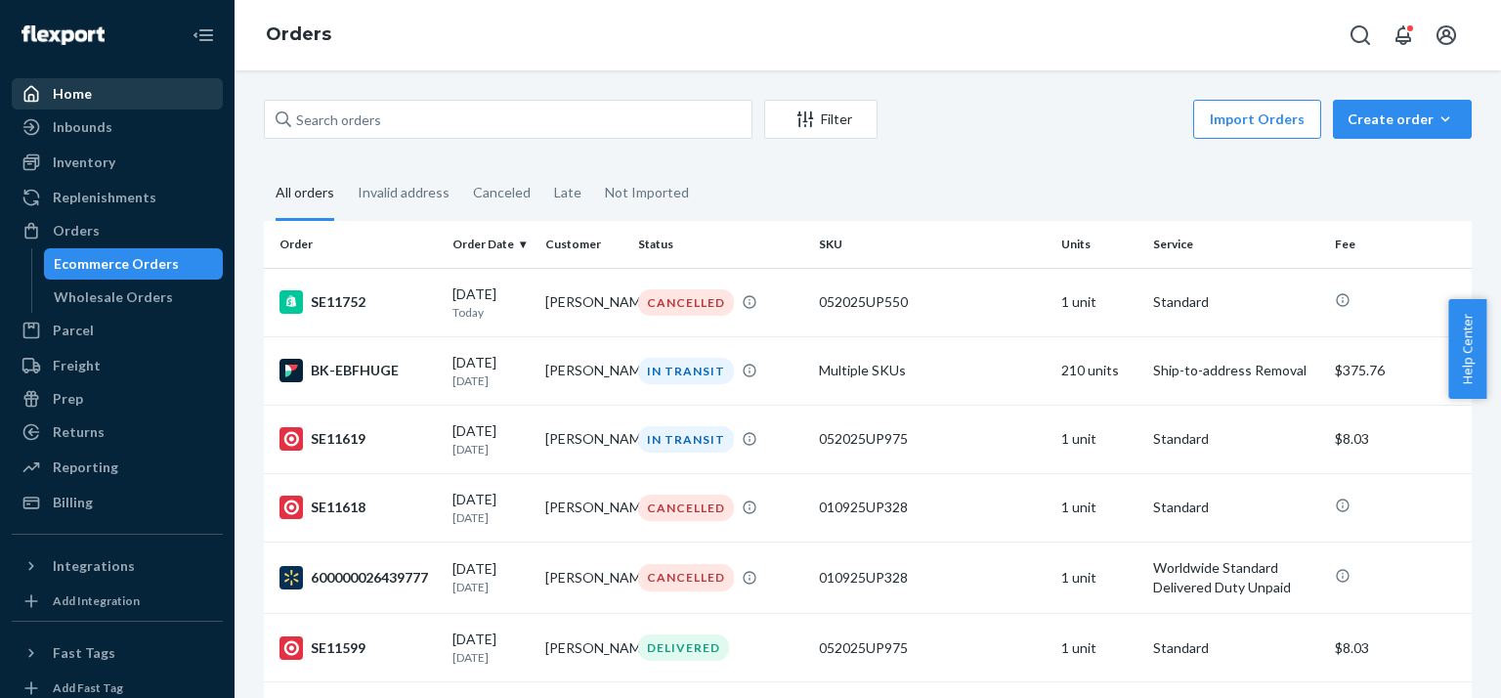
click at [63, 99] on div "Home" at bounding box center [72, 94] width 39 height 20
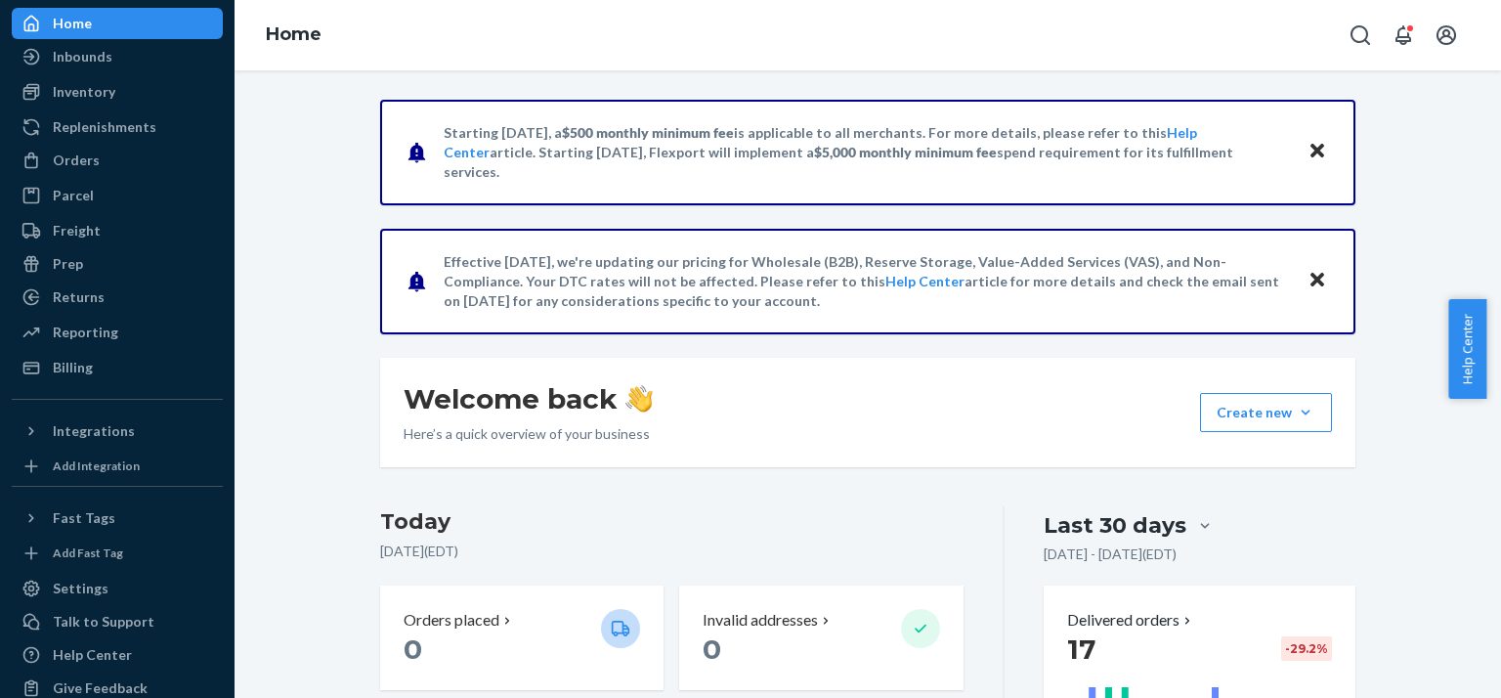
scroll to position [98, 0]
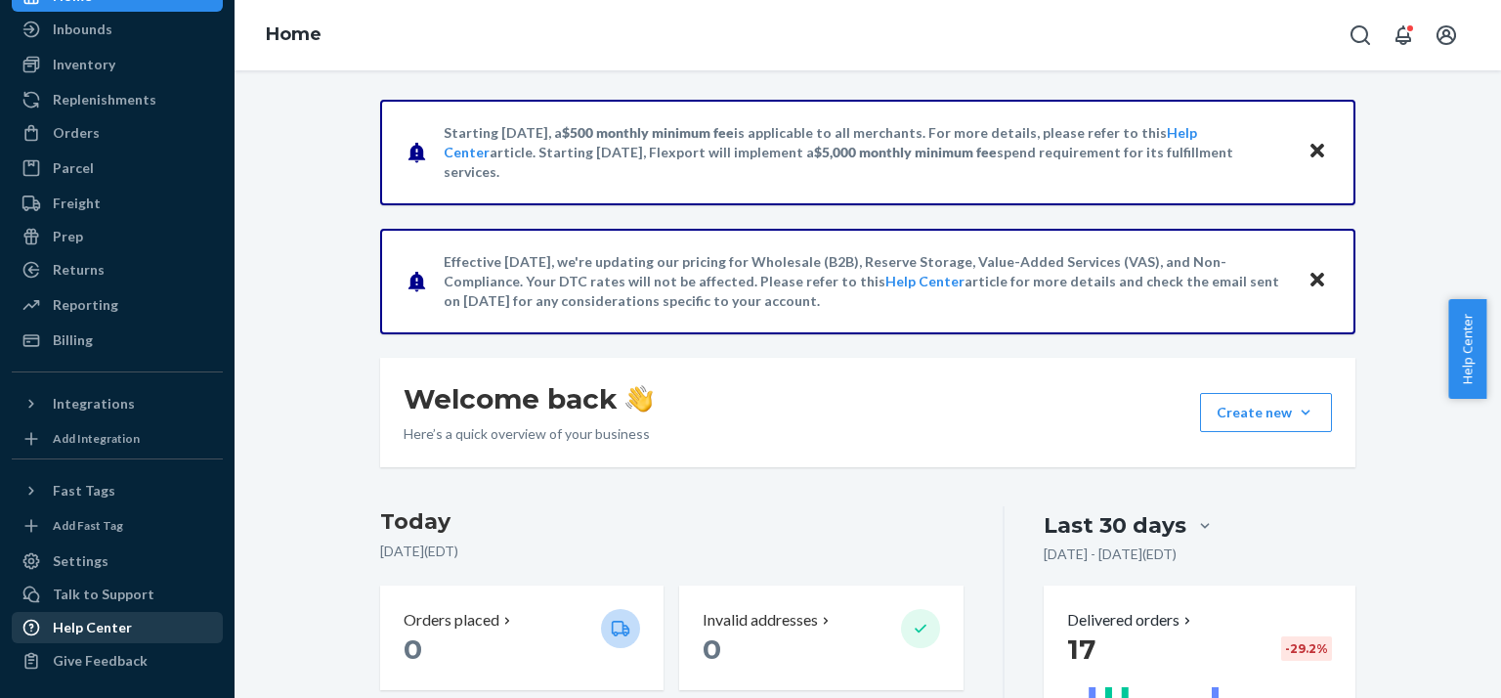
click at [107, 628] on div "Help Center" at bounding box center [92, 628] width 79 height 20
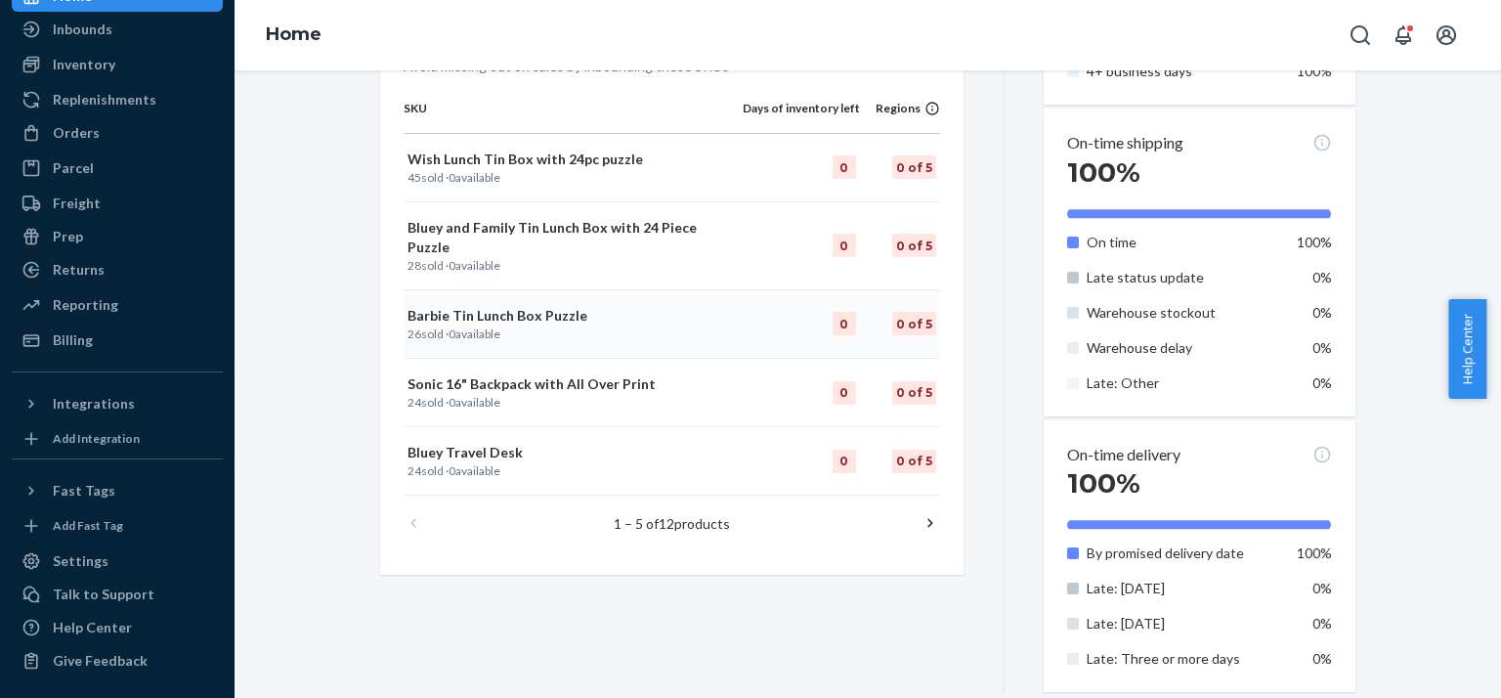
scroll to position [1042, 0]
